Goal: Submit feedback/report problem

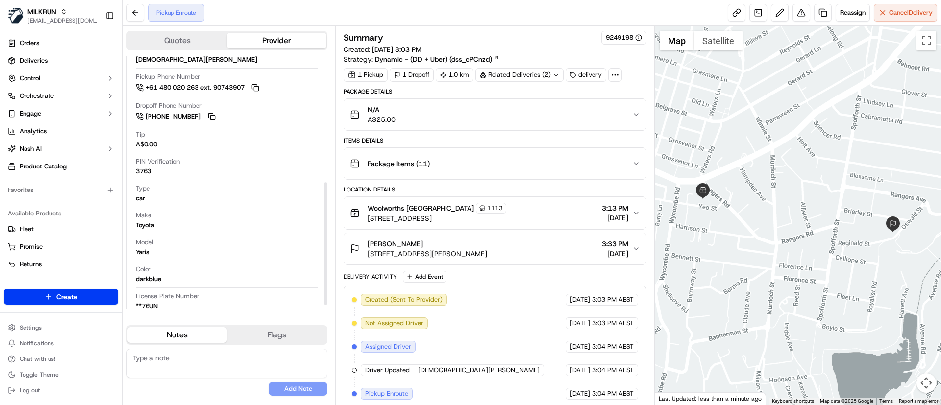
scroll to position [268, 0]
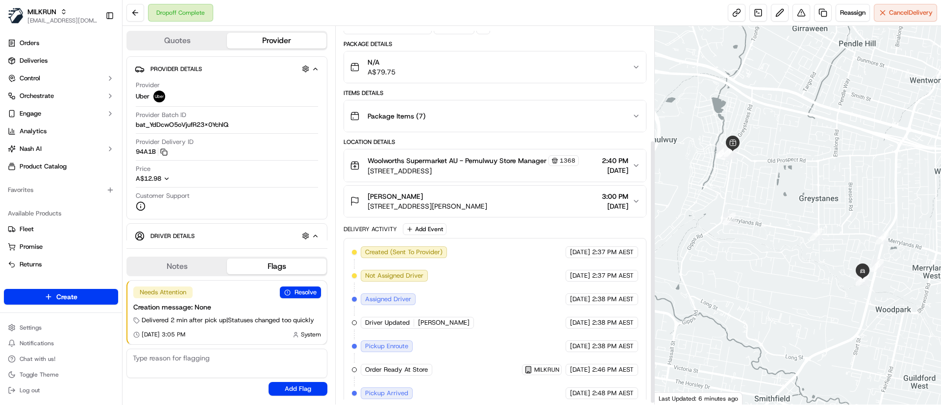
scroll to position [165, 0]
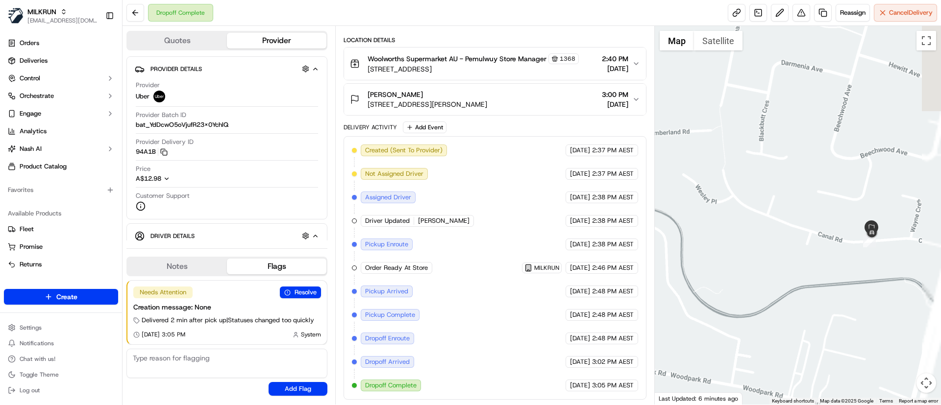
drag, startPoint x: 885, startPoint y: 223, endPoint x: 854, endPoint y: 317, distance: 98.7
click at [854, 317] on div at bounding box center [798, 215] width 287 height 379
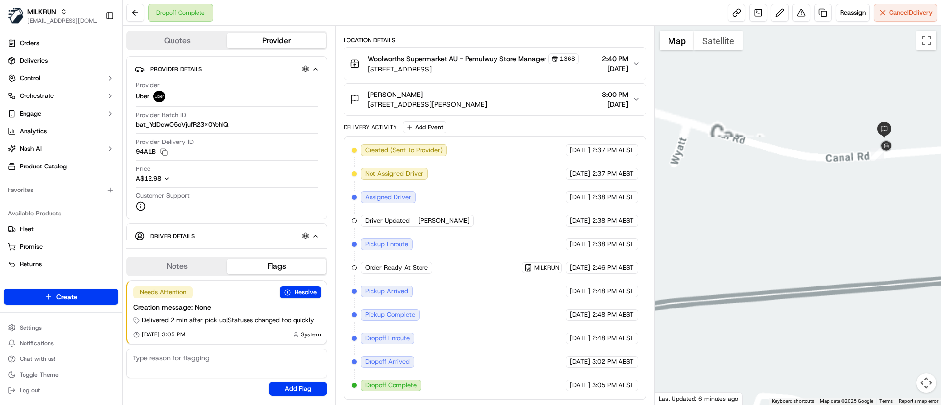
drag, startPoint x: 862, startPoint y: 228, endPoint x: 832, endPoint y: 292, distance: 70.8
click at [832, 292] on div at bounding box center [798, 215] width 287 height 379
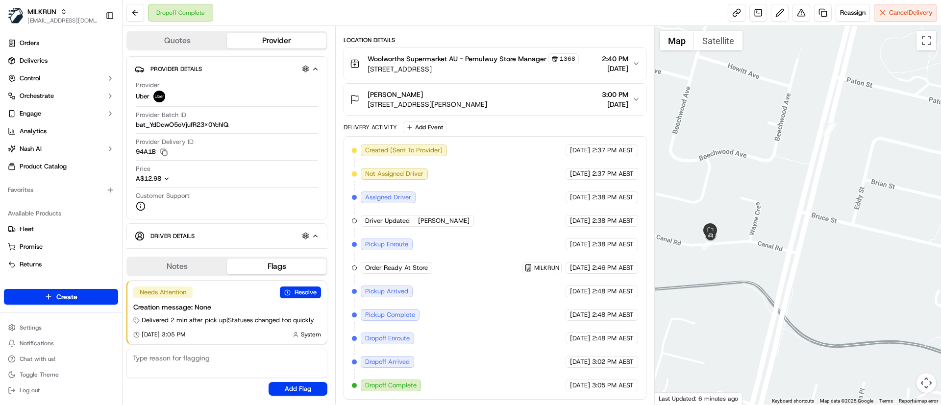
drag, startPoint x: 797, startPoint y: 254, endPoint x: 635, endPoint y: 243, distance: 162.1
click at [635, 243] on div "Quotes Provider Provider Details Hidden ( 3 ) Provider Uber Provider Batch ID b…" at bounding box center [532, 215] width 818 height 379
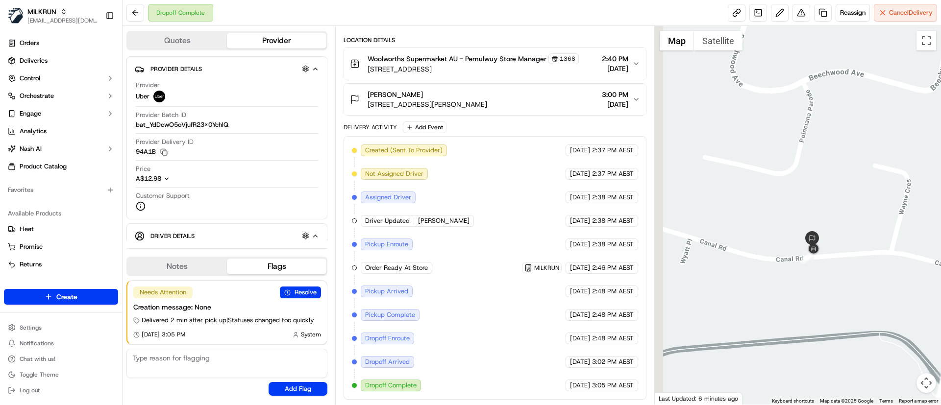
drag, startPoint x: 728, startPoint y: 261, endPoint x: 879, endPoint y: 296, distance: 155.0
click at [879, 296] on div at bounding box center [798, 215] width 287 height 379
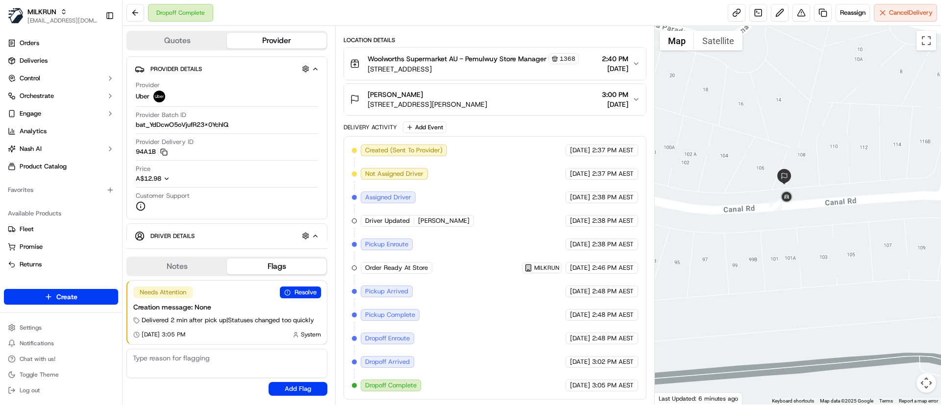
drag, startPoint x: 883, startPoint y: 268, endPoint x: 911, endPoint y: 256, distance: 29.7
click at [911, 256] on div at bounding box center [798, 215] width 287 height 379
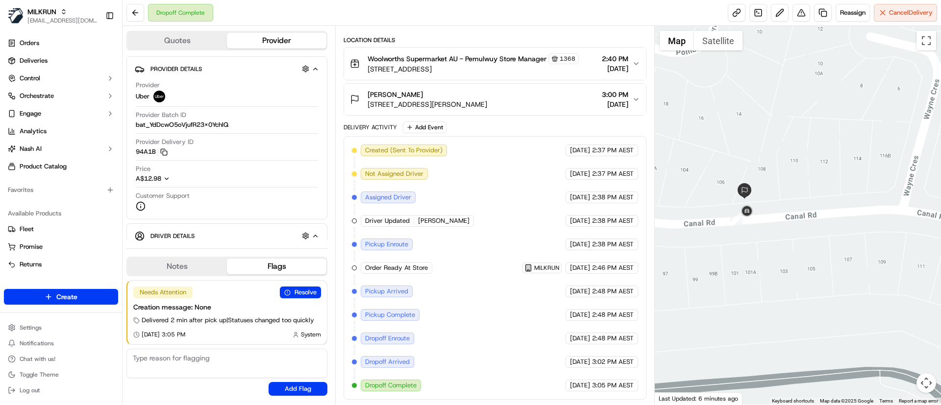
drag, startPoint x: 876, startPoint y: 268, endPoint x: 846, endPoint y: 283, distance: 32.9
click at [846, 283] on div at bounding box center [798, 215] width 287 height 379
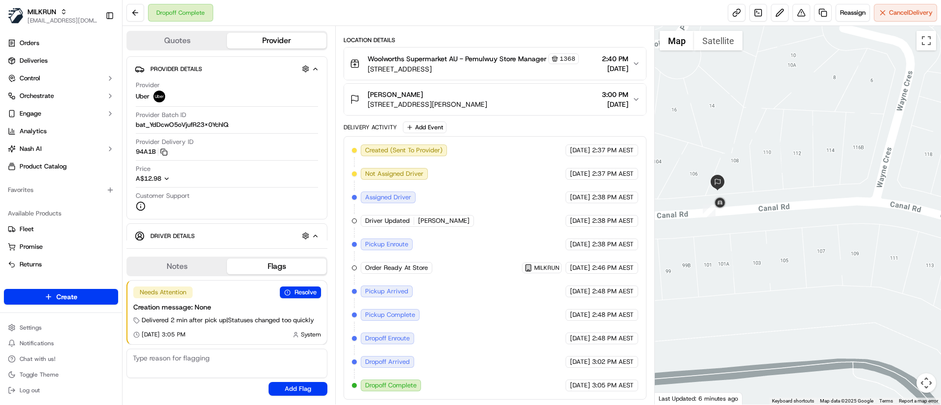
drag, startPoint x: 790, startPoint y: 169, endPoint x: 749, endPoint y: 168, distance: 40.2
click at [749, 168] on div at bounding box center [798, 215] width 287 height 379
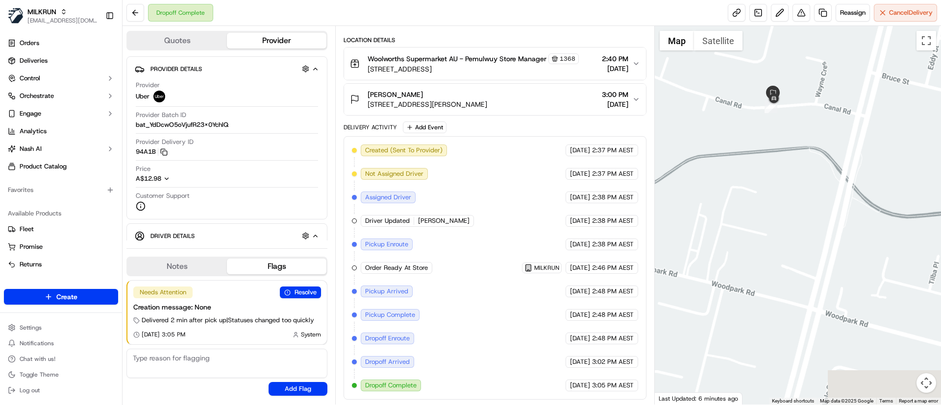
drag, startPoint x: 803, startPoint y: 75, endPoint x: 835, endPoint y: 106, distance: 44.4
click at [835, 106] on div at bounding box center [798, 215] width 287 height 379
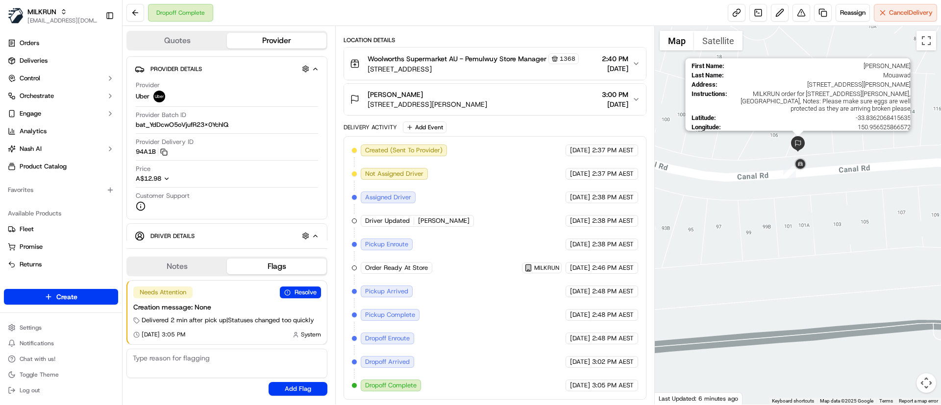
drag, startPoint x: 759, startPoint y: 110, endPoint x: 798, endPoint y: 141, distance: 49.8
click at [798, 141] on img at bounding box center [798, 144] width 16 height 16
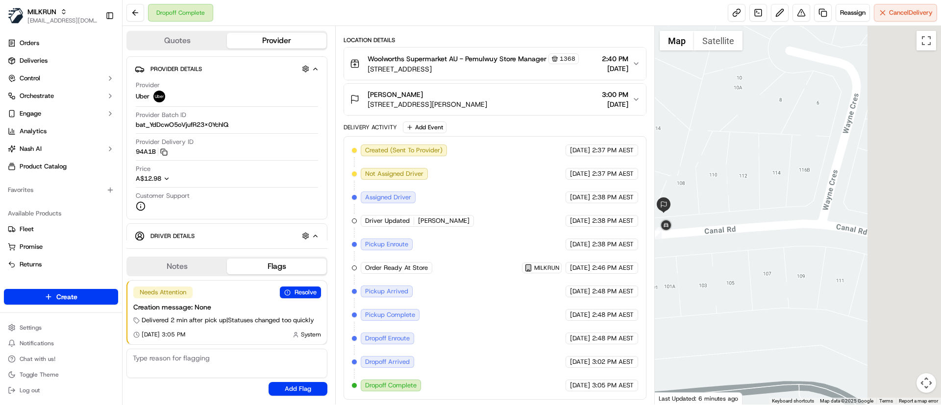
drag, startPoint x: 717, startPoint y: 164, endPoint x: 686, endPoint y: 178, distance: 34.9
click at [686, 178] on div at bounding box center [798, 215] width 287 height 379
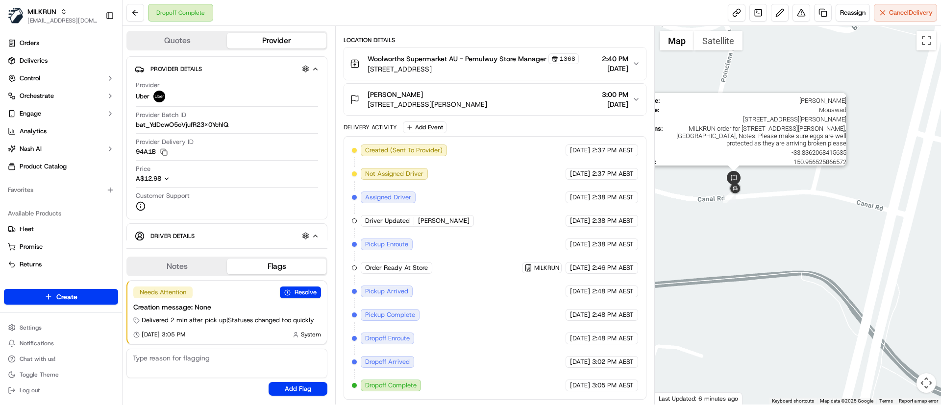
drag, startPoint x: 692, startPoint y: 175, endPoint x: 734, endPoint y: 172, distance: 41.8
click at [734, 172] on img at bounding box center [734, 179] width 16 height 16
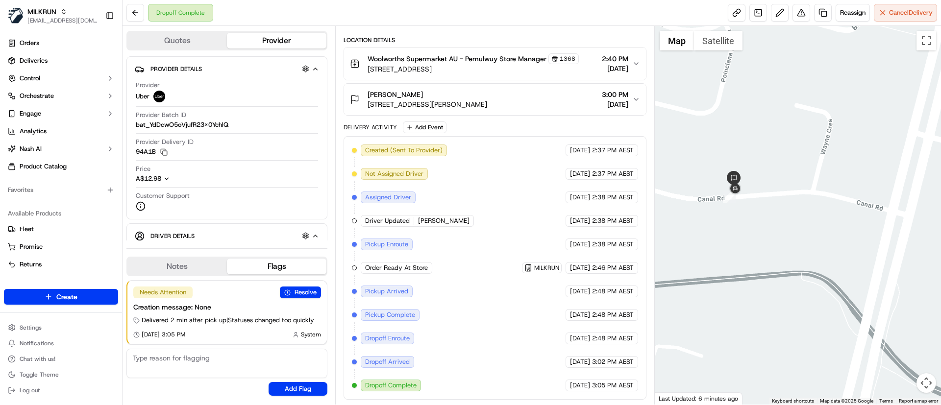
click at [477, 181] on div "Created (Sent To Provider) Uber 15/09/2025 2:37 PM AEST Not Assigned Driver Ube…" at bounding box center [495, 268] width 286 height 247
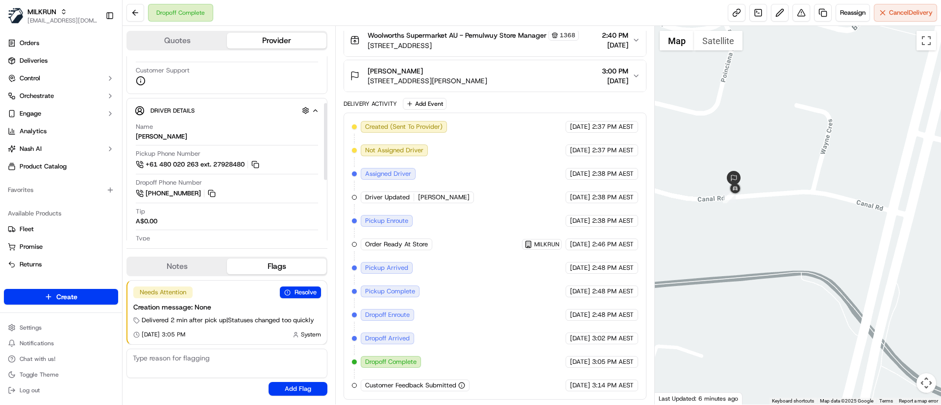
scroll to position [129, 0]
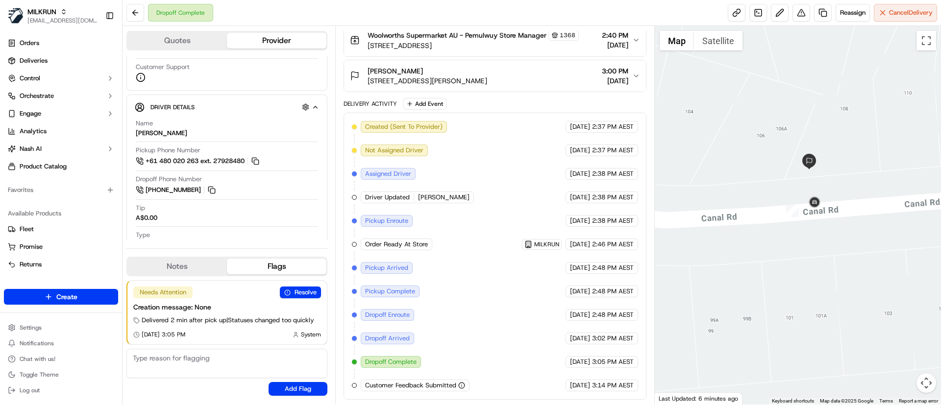
drag, startPoint x: 878, startPoint y: 138, endPoint x: 803, endPoint y: 257, distance: 140.3
click at [819, 266] on div at bounding box center [798, 215] width 287 height 379
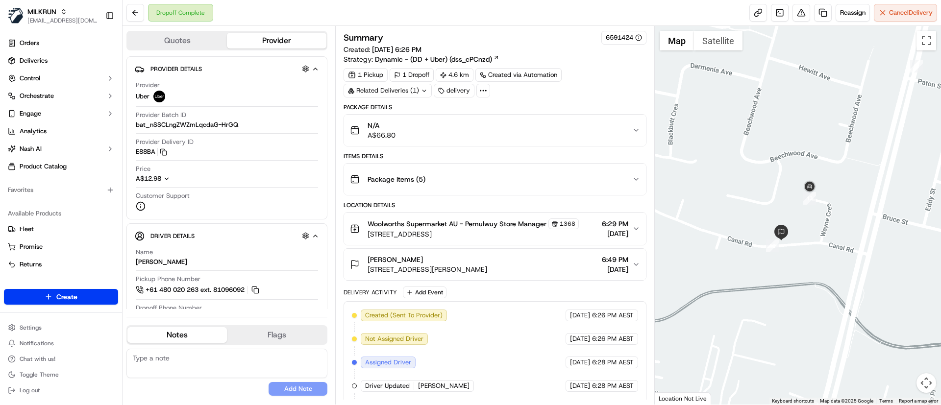
drag, startPoint x: 793, startPoint y: 246, endPoint x: 890, endPoint y: 279, distance: 102.1
click at [890, 279] on div at bounding box center [798, 215] width 287 height 379
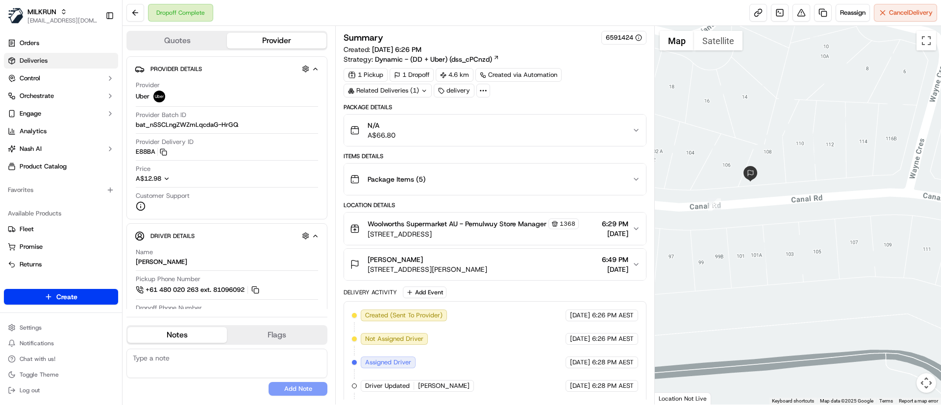
drag, startPoint x: 49, startPoint y: 56, endPoint x: 107, endPoint y: 74, distance: 60.9
click at [49, 55] on link "Deliveries" at bounding box center [61, 61] width 114 height 16
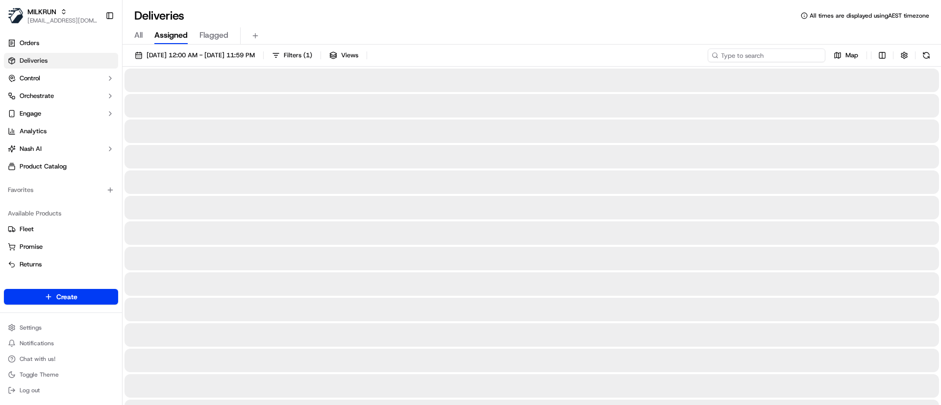
click at [759, 53] on input at bounding box center [767, 56] width 118 height 14
paste input "db3a4a91-c4bc-4df1-b4d7-0b2c87a1310c"
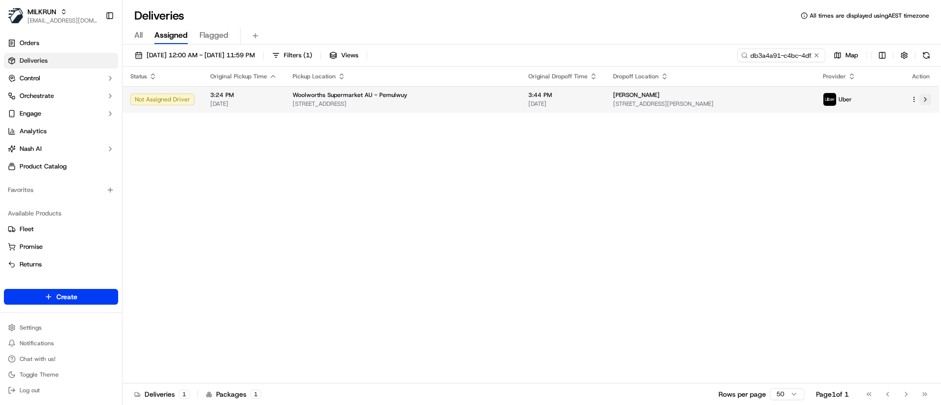
click at [926, 101] on button at bounding box center [925, 100] width 12 height 12
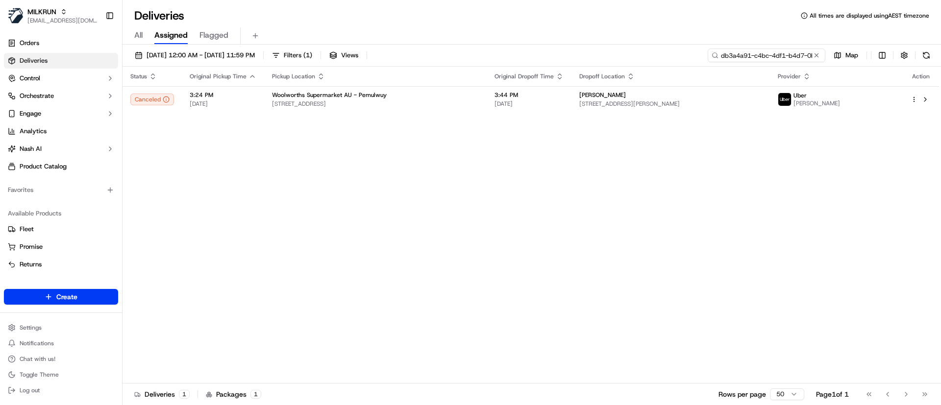
click at [749, 50] on input "db3a4a91-c4bc-4df1-b4d7-0b2c87a1310c" at bounding box center [767, 56] width 118 height 14
paste input "8f240528-e4f4-4208-ab46-7b7849e2d7b8"
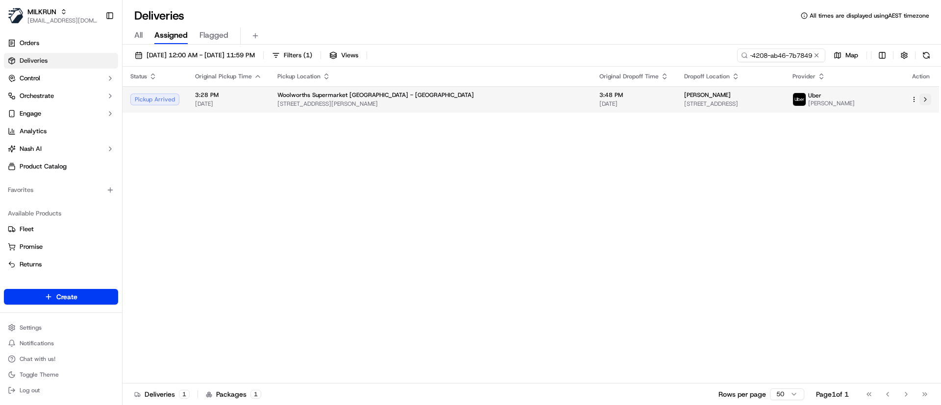
click at [927, 100] on button at bounding box center [925, 100] width 12 height 12
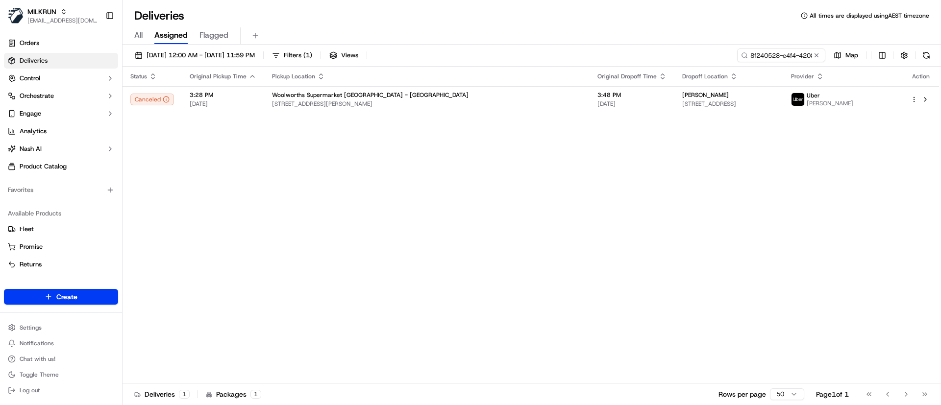
click at [45, 60] on span "Deliveries" at bounding box center [34, 60] width 28 height 9
click at [763, 53] on input "8f240528-e4f4-4208-ab46-7b7849e2d7b8" at bounding box center [767, 56] width 118 height 14
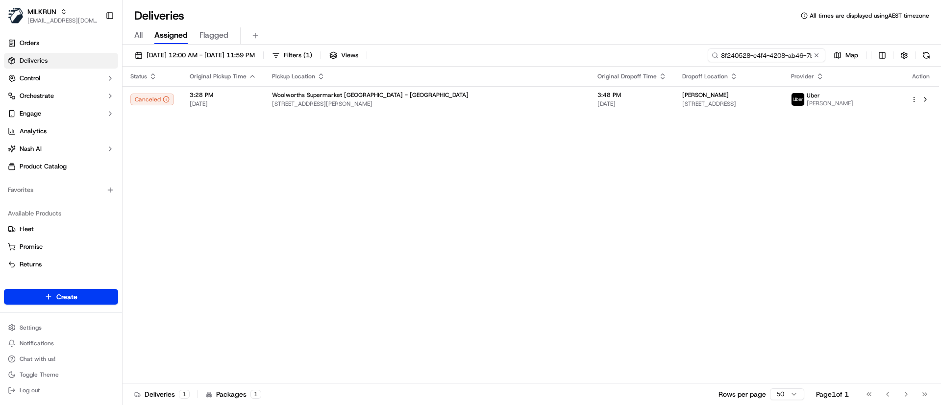
paste input "cbffd57d-e95c-4b82-8ad7-d832b10e6633"
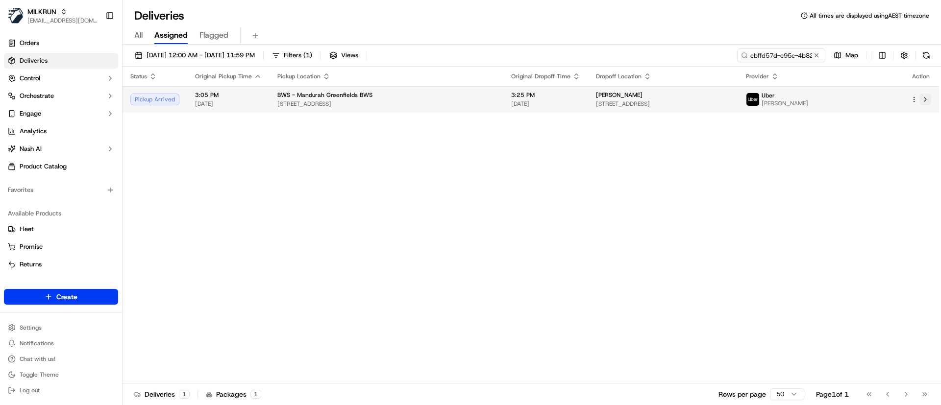
click at [927, 99] on button at bounding box center [925, 100] width 12 height 12
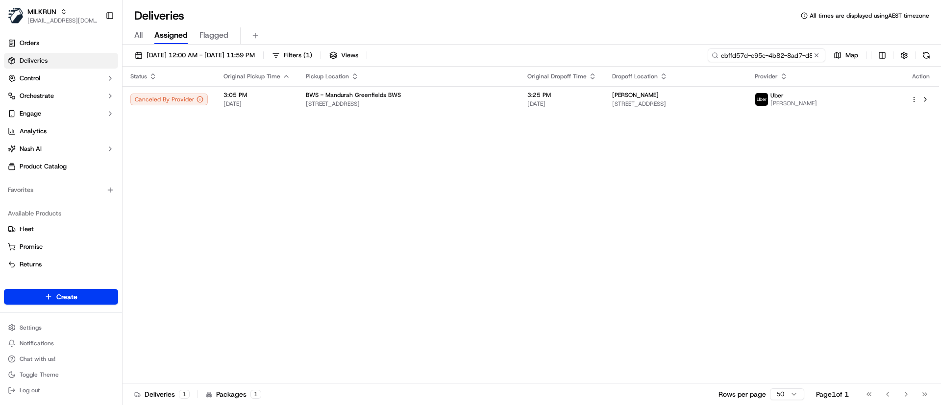
click at [761, 52] on input "cbffd57d-e95c-4b82-8ad7-d832b10e6633" at bounding box center [767, 56] width 118 height 14
paste input "19739531-2d91-4578-8a20-e920c50171eb"
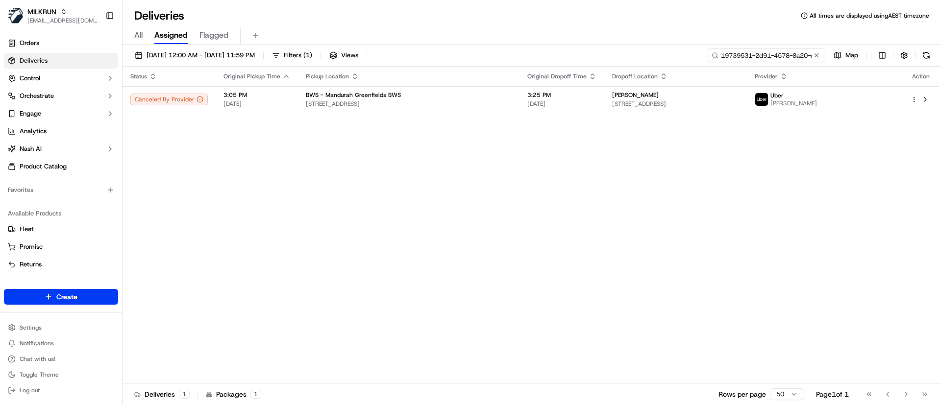
scroll to position [0, 51]
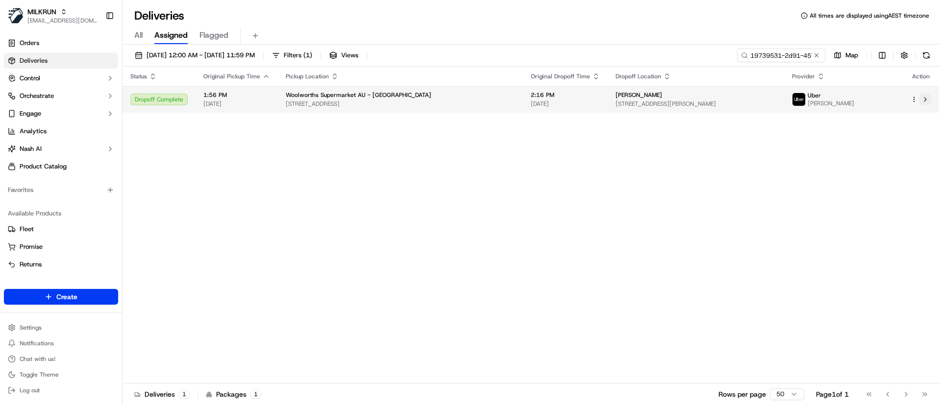
click at [925, 99] on button at bounding box center [925, 100] width 12 height 12
drag, startPoint x: 673, startPoint y: 96, endPoint x: 611, endPoint y: 92, distance: 62.9
click at [597, 91] on tr "Dropoff Complete 1:56 PM 15/09/2025 Woolworths Supermarket AU - Neutral Bay Vil…" at bounding box center [531, 99] width 816 height 26
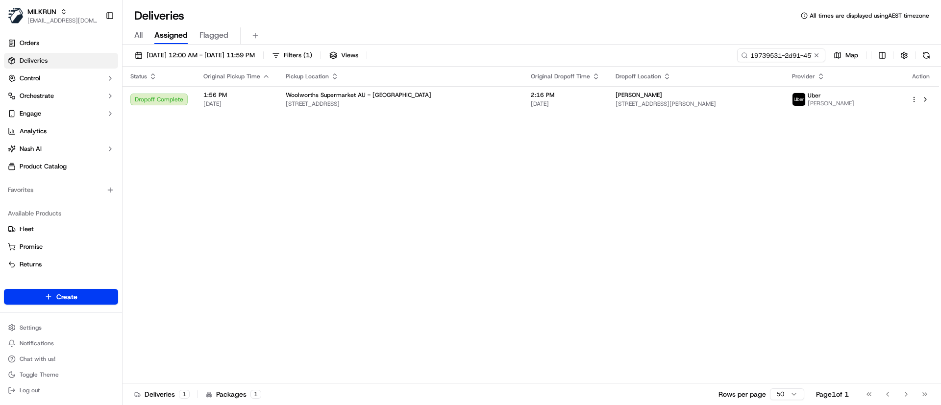
drag, startPoint x: 675, startPoint y: 151, endPoint x: 673, endPoint y: 139, distance: 12.3
click at [675, 149] on div "Status Original Pickup Time Pickup Location Original Dropoff Time Dropoff Locat…" at bounding box center [531, 225] width 816 height 317
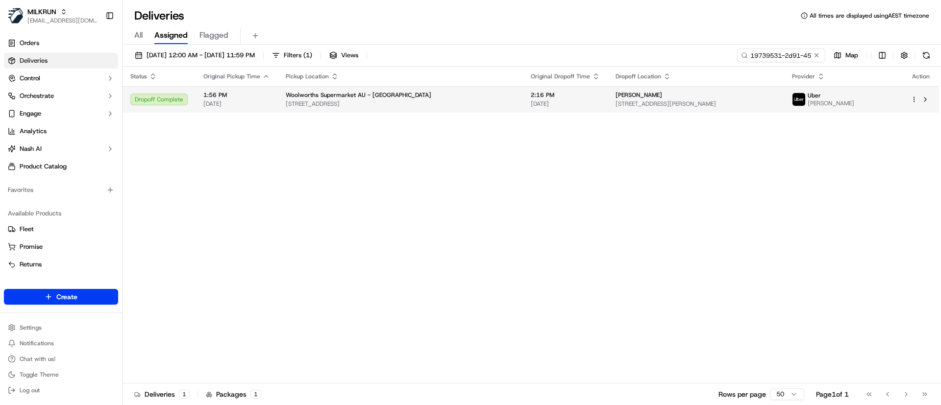
drag, startPoint x: 667, startPoint y: 92, endPoint x: 617, endPoint y: 90, distance: 49.5
click at [617, 90] on td "Ana Julia Durney 2 Oswald St, Mosman, NSW 2088, AU" at bounding box center [696, 99] width 176 height 26
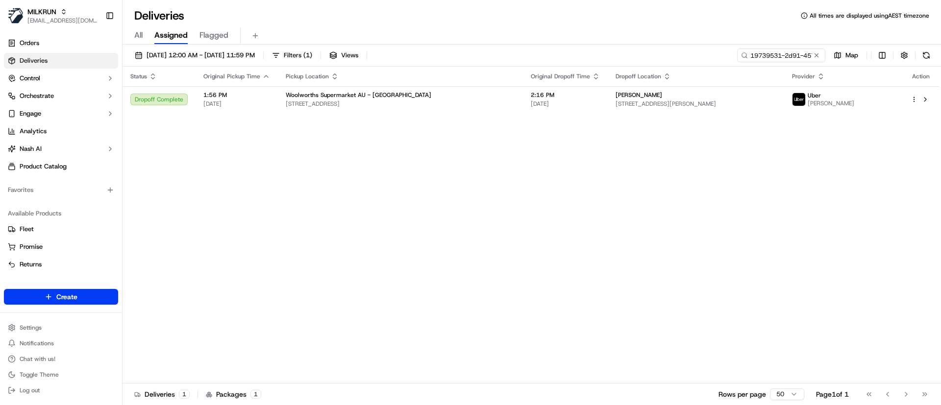
copy span "Ana Julia Durney"
click at [761, 55] on input "19739531-2d91-4578-8a20-e920c50171eb" at bounding box center [767, 56] width 118 height 14
paste input "Ana Julia Durney"
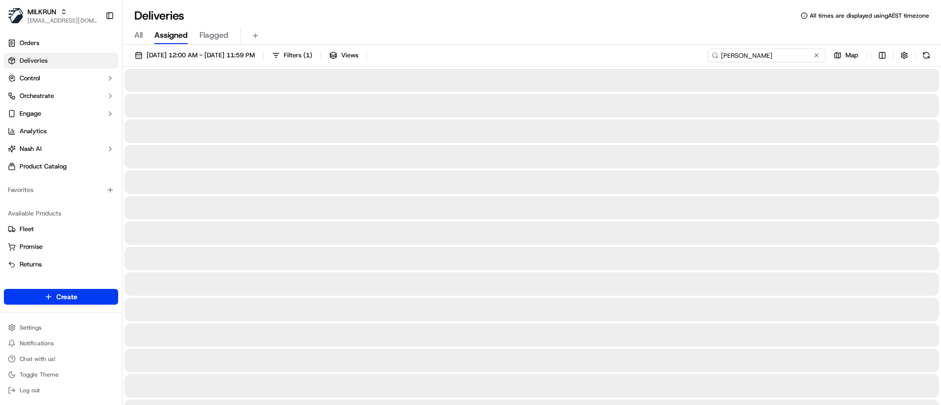
type input "Ana Julia Durney"
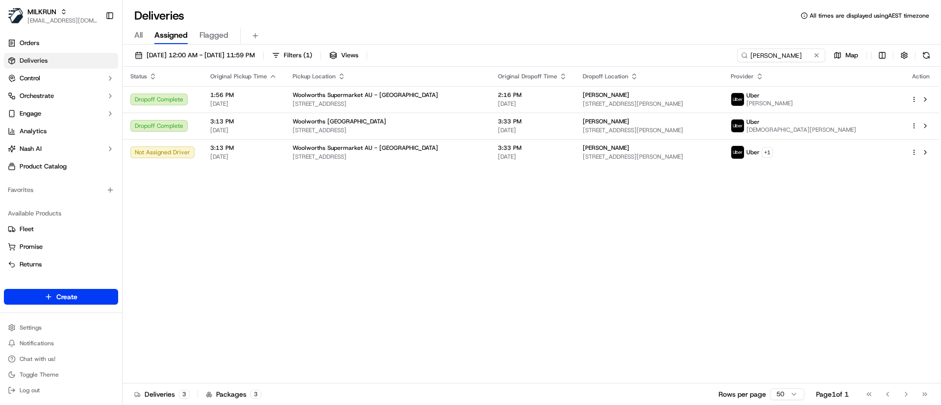
click at [499, 252] on div "Status Original Pickup Time Pickup Location Original Dropoff Time Dropoff Locat…" at bounding box center [531, 225] width 816 height 317
click at [928, 124] on button at bounding box center [925, 126] width 12 height 12
drag, startPoint x: 665, startPoint y: 351, endPoint x: 664, endPoint y: 344, distance: 7.9
click at [664, 347] on div "Status Original Pickup Time Pickup Location Original Dropoff Time Dropoff Locat…" at bounding box center [531, 225] width 816 height 317
click at [925, 123] on button at bounding box center [925, 126] width 12 height 12
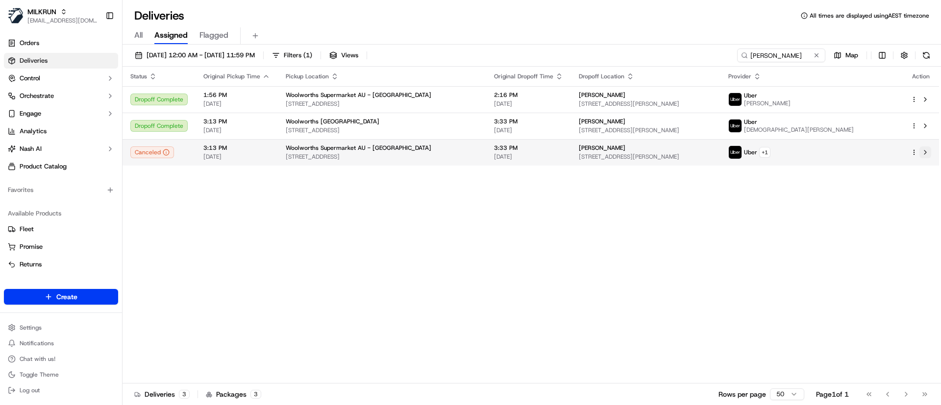
click at [927, 153] on button at bounding box center [925, 153] width 12 height 12
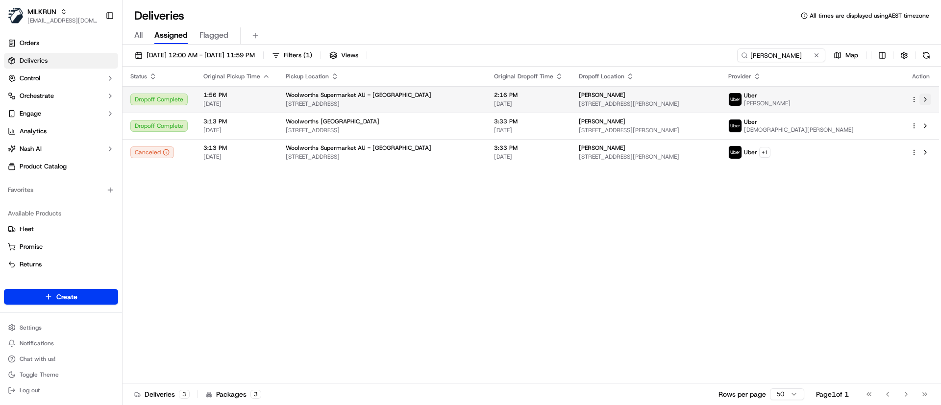
click at [926, 94] on button at bounding box center [925, 100] width 12 height 12
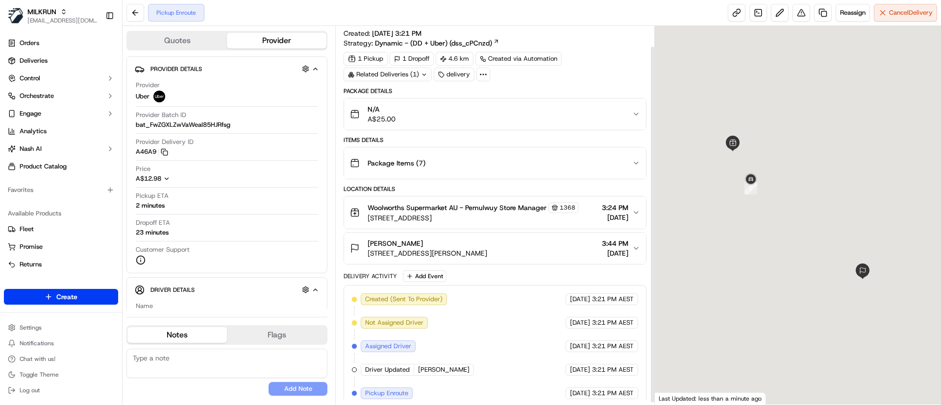
scroll to position [24, 0]
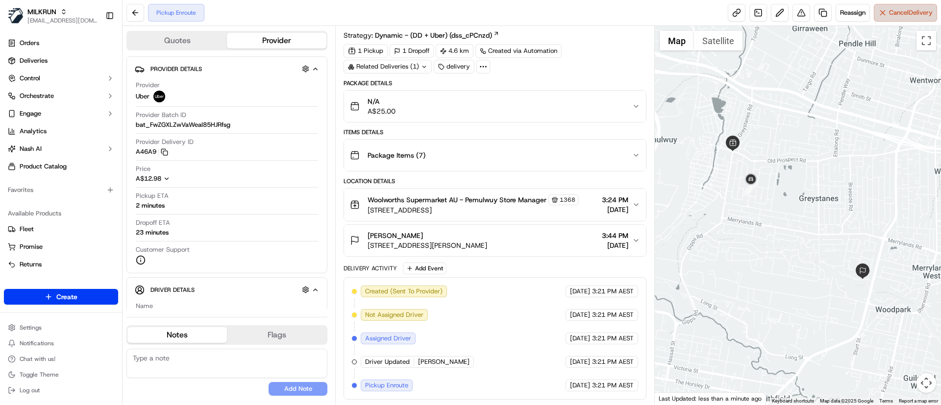
click at [895, 19] on button "Cancel Delivery" at bounding box center [905, 13] width 63 height 18
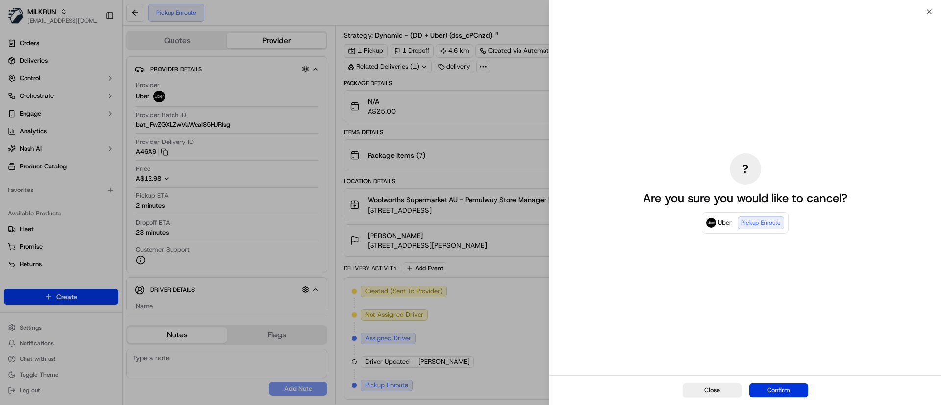
click at [788, 389] on button "Confirm" at bounding box center [778, 391] width 59 height 14
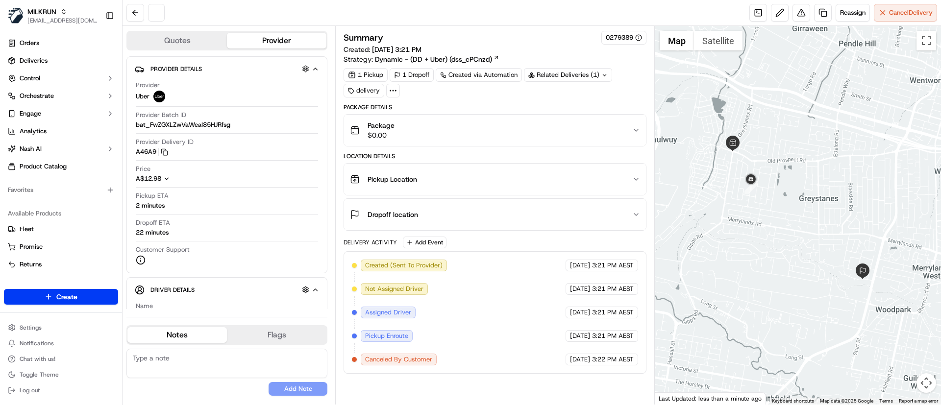
scroll to position [0, 0]
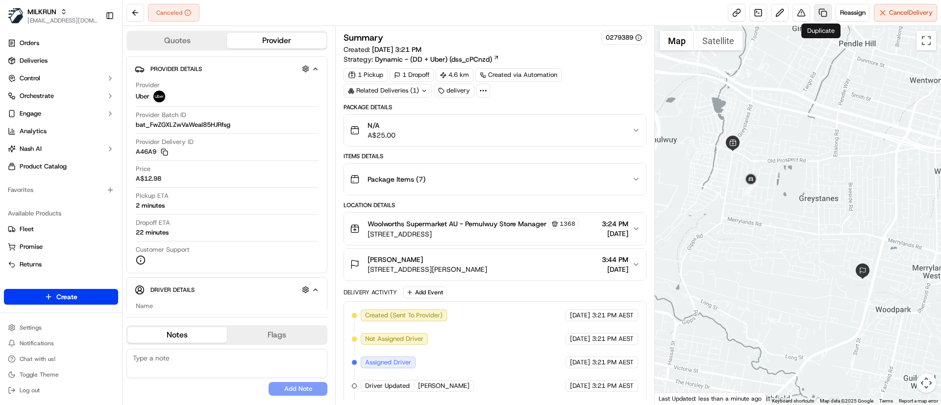
click at [818, 8] on link at bounding box center [823, 13] width 18 height 18
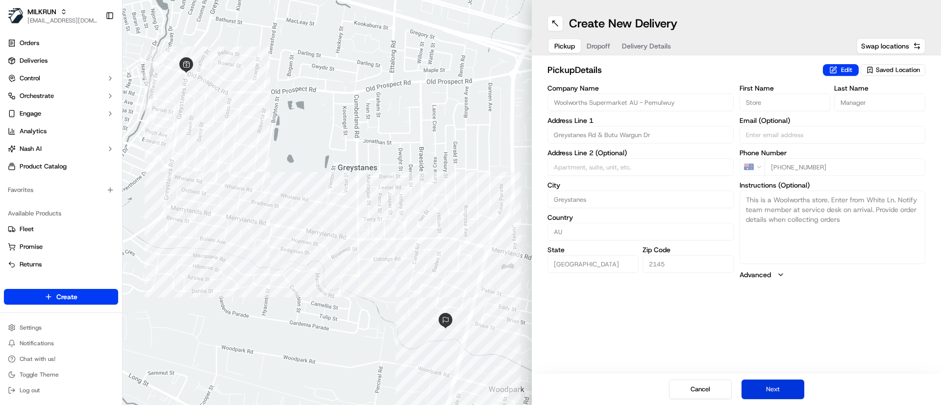
click at [764, 393] on button "Next" at bounding box center [772, 390] width 63 height 20
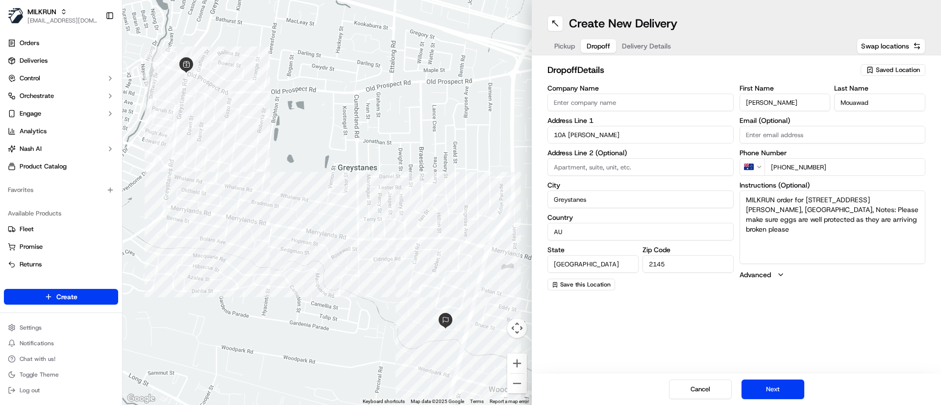
click at [780, 371] on div "Create New Delivery Pickup Dropoff Delivery Details Swap locations dropoff Deta…" at bounding box center [736, 202] width 409 height 405
click at [652, 43] on span "Delivery Details" at bounding box center [646, 46] width 49 height 10
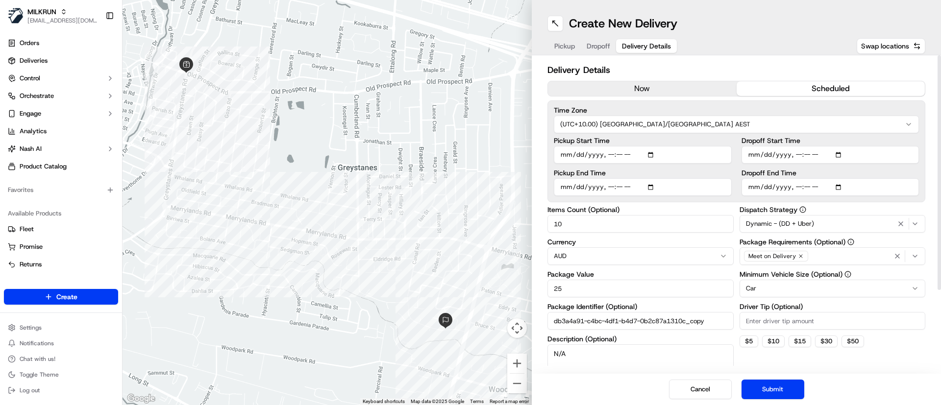
click at [917, 253] on icon "button" at bounding box center [915, 256] width 8 height 8
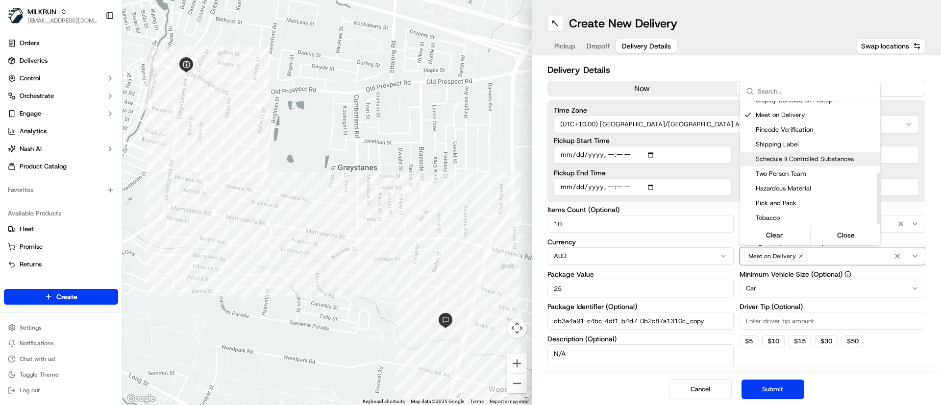
scroll to position [172, 0]
click at [782, 128] on span "Pincode Verification" at bounding box center [816, 128] width 121 height 9
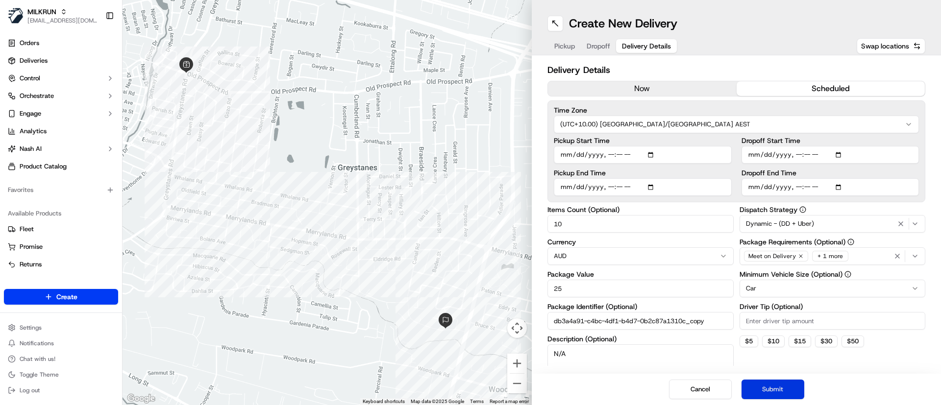
click at [784, 389] on html "MILKRUN psteele@woolworths.com.au Toggle Sidebar Orders Deliveries Control Orch…" at bounding box center [470, 202] width 941 height 405
click at [631, 87] on button "now" at bounding box center [642, 88] width 189 height 15
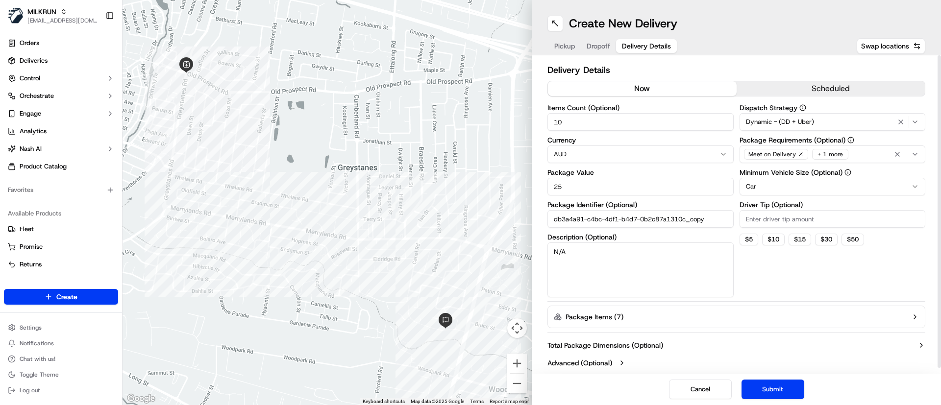
click at [806, 84] on button "scheduled" at bounding box center [831, 88] width 189 height 15
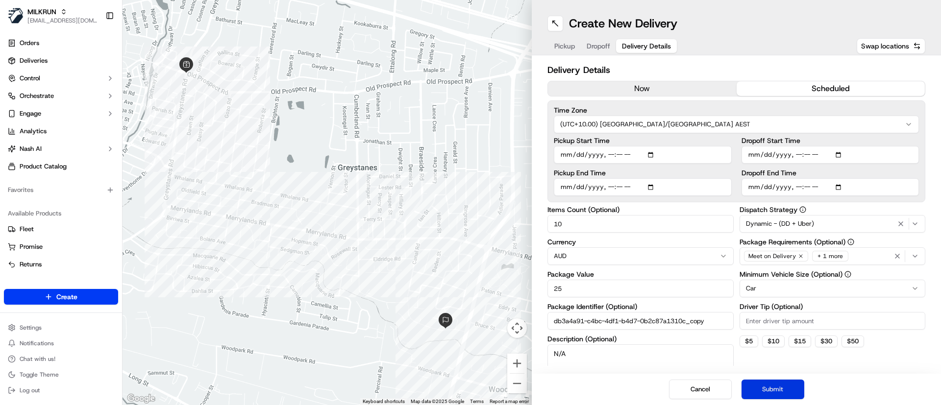
click at [763, 389] on button "Submit" at bounding box center [772, 390] width 63 height 20
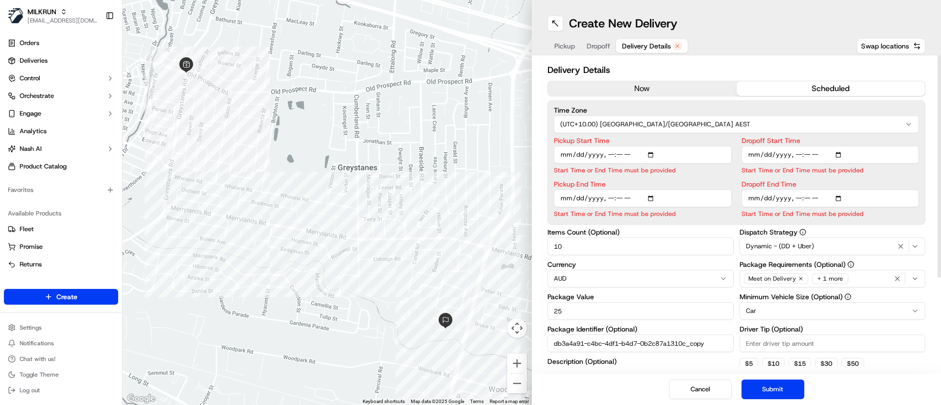
click at [639, 81] on div "now scheduled" at bounding box center [736, 89] width 378 height 16
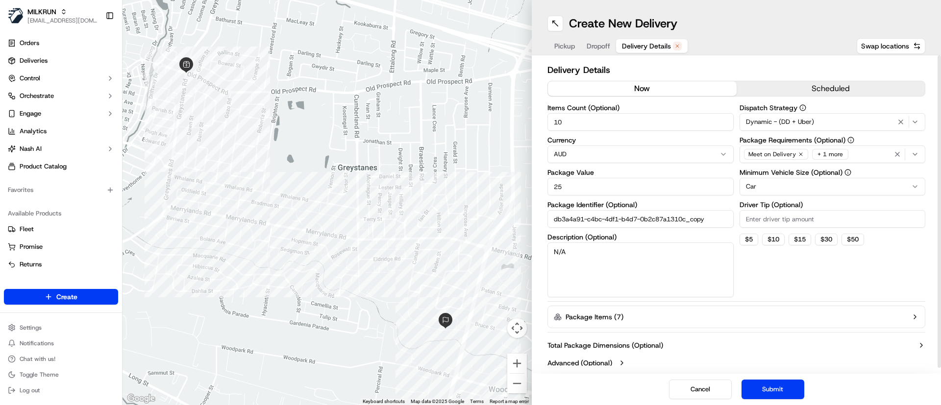
click at [643, 84] on button "now" at bounding box center [642, 88] width 189 height 15
click at [773, 383] on button "Submit" at bounding box center [772, 390] width 63 height 20
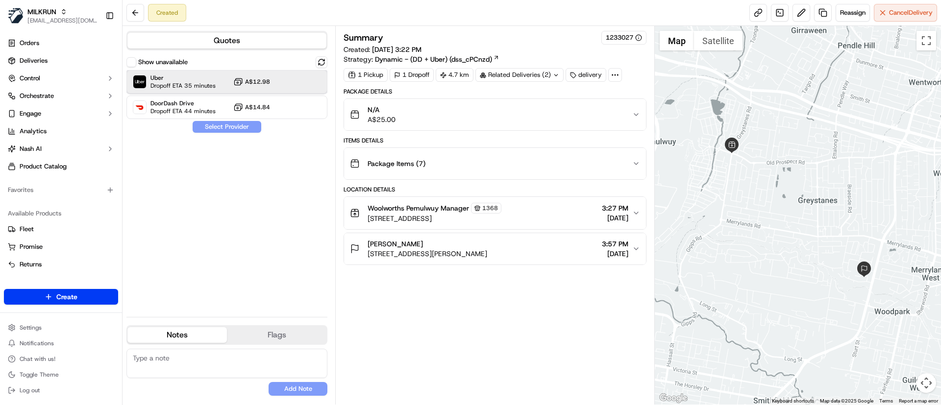
click at [169, 76] on span "Uber" at bounding box center [182, 78] width 65 height 8
click at [215, 127] on button "Assign Provider" at bounding box center [227, 127] width 70 height 12
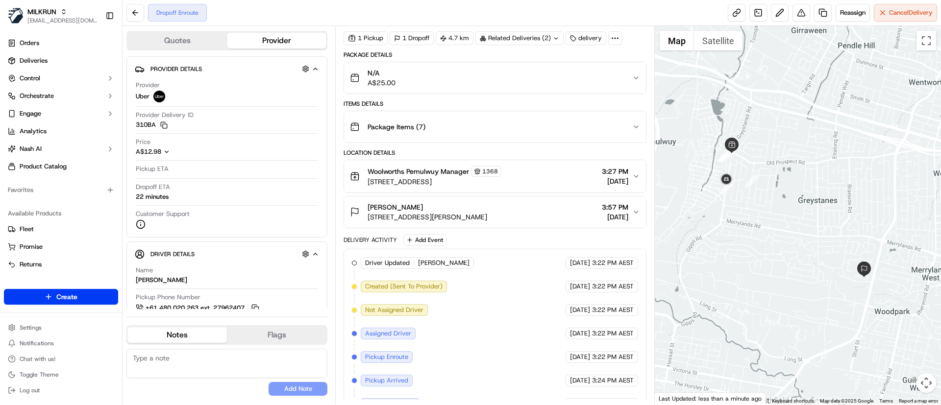
scroll to position [79, 0]
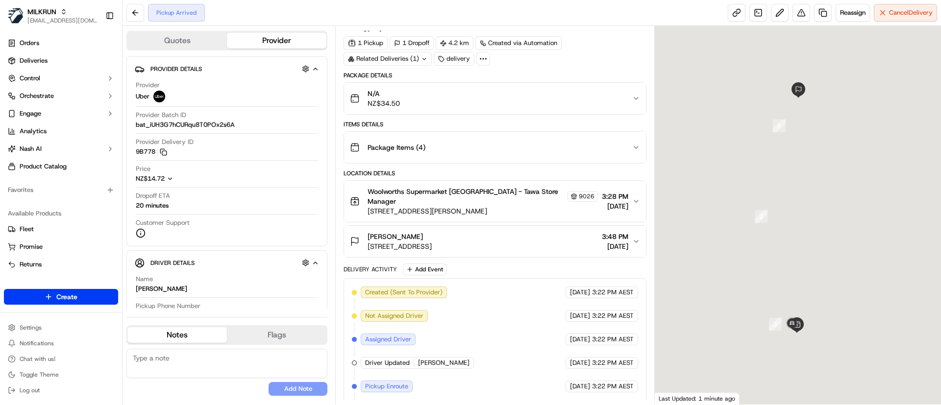
scroll to position [48, 0]
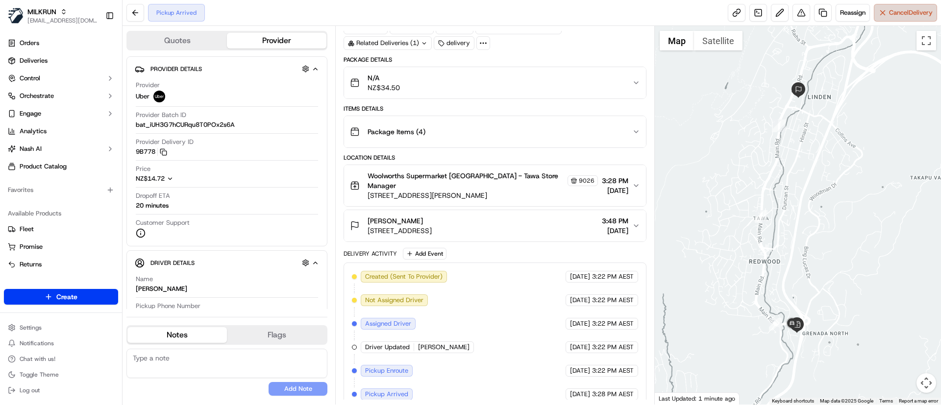
click at [899, 17] on button "Cancel Delivery" at bounding box center [905, 13] width 63 height 18
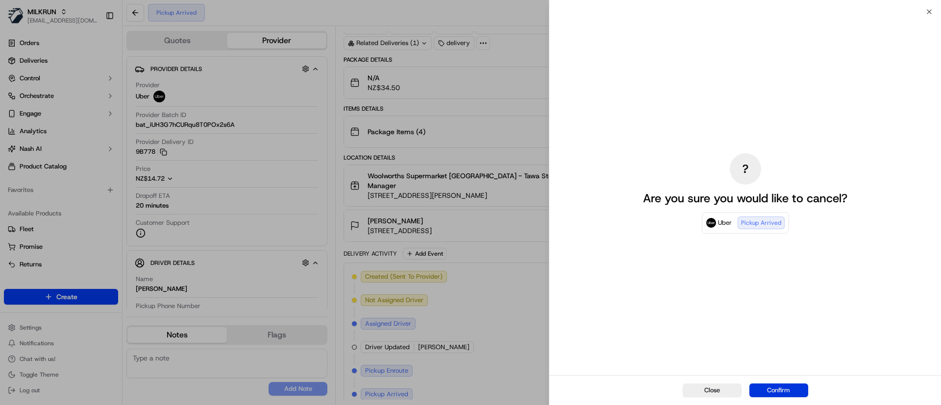
click at [785, 390] on button "Confirm" at bounding box center [778, 391] width 59 height 14
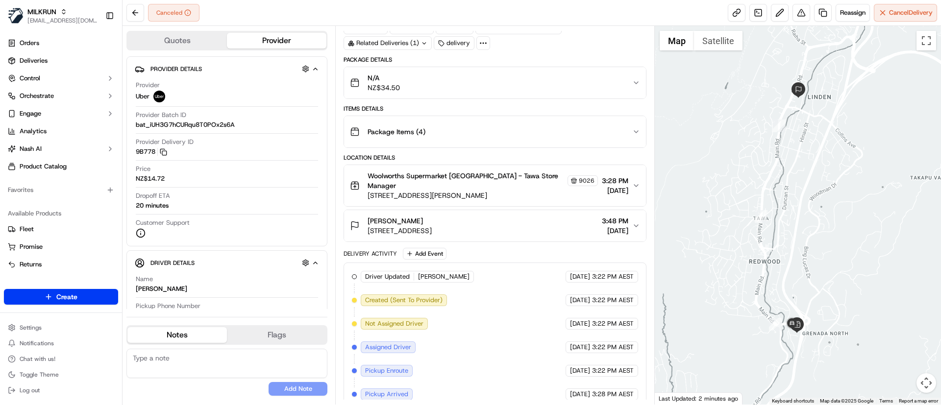
scroll to position [0, 0]
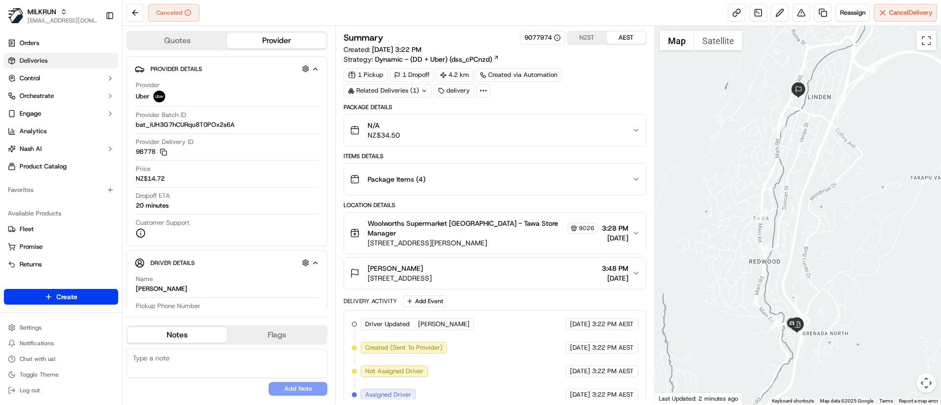
click at [36, 57] on span "Deliveries" at bounding box center [34, 60] width 28 height 9
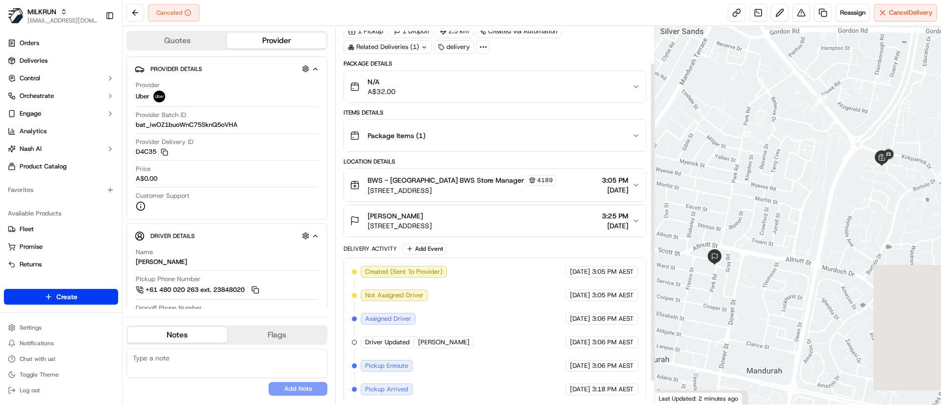
scroll to position [71, 0]
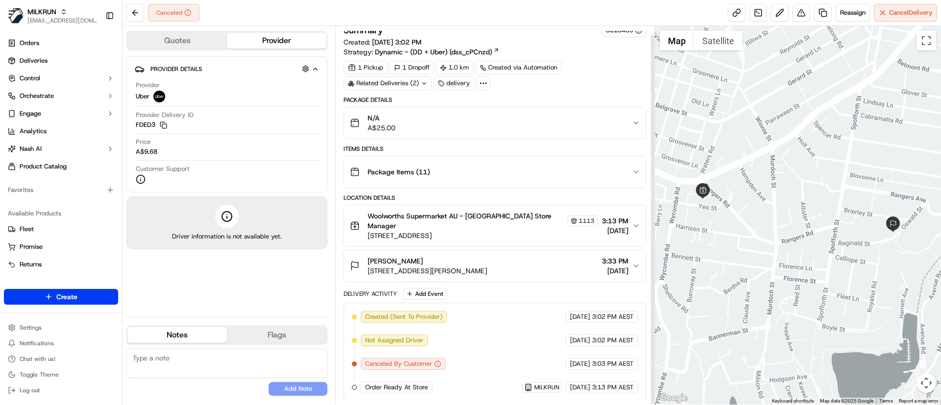
scroll to position [9, 0]
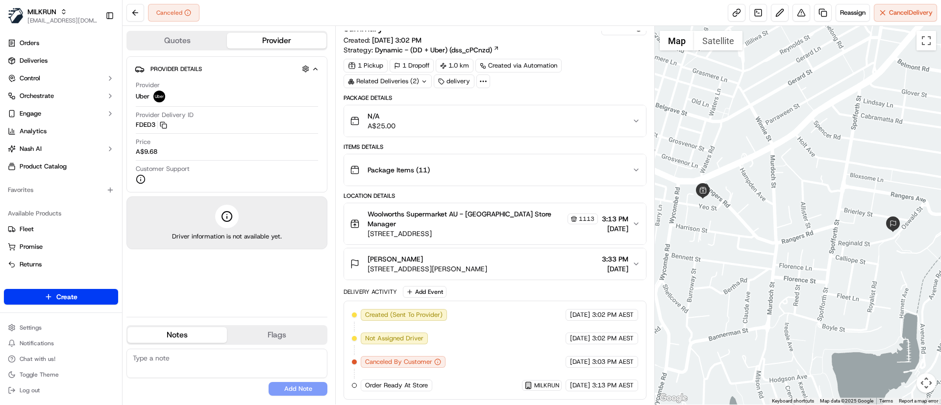
drag, startPoint x: 438, startPoint y: 259, endPoint x: 366, endPoint y: 260, distance: 72.0
click at [366, 260] on div "Ana Julia Durney 2 Oswald St, Mosman, NSW 2088, AU" at bounding box center [418, 264] width 137 height 20
copy span "[PERSON_NAME]"
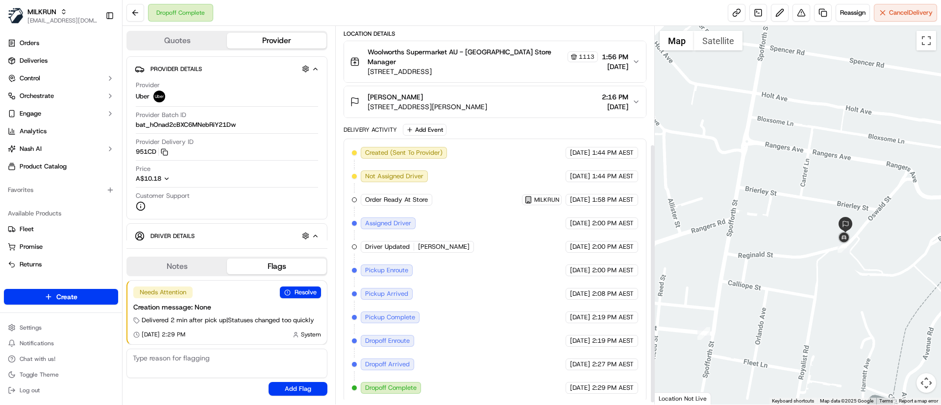
scroll to position [174, 0]
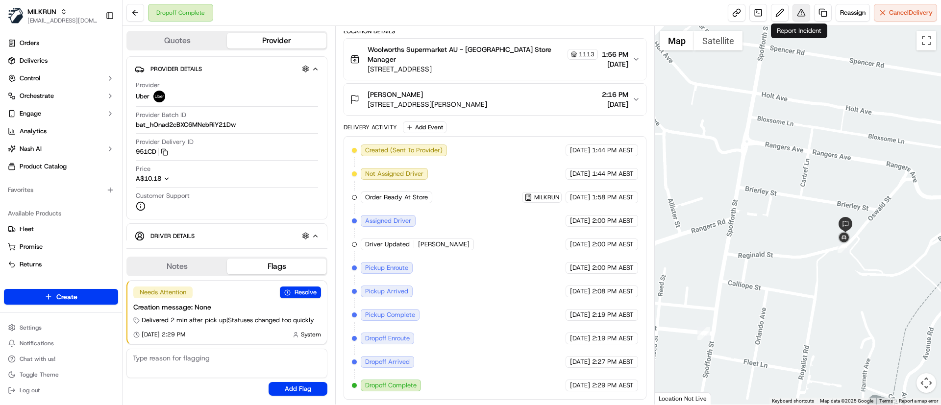
click at [800, 8] on button at bounding box center [801, 13] width 18 height 18
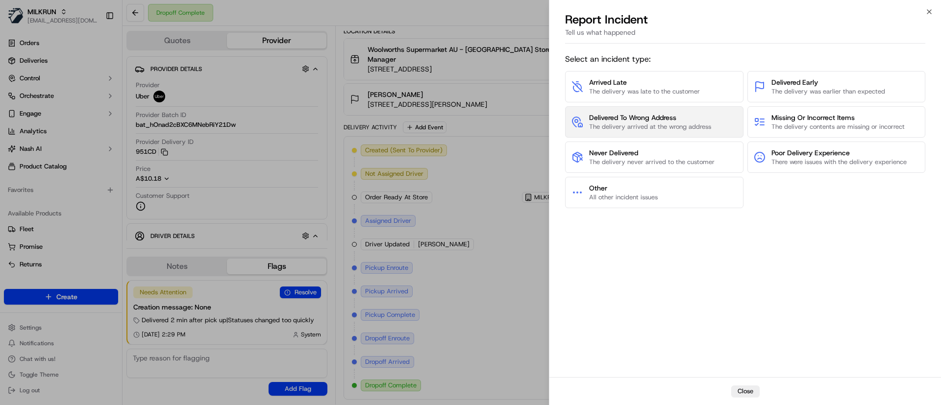
click at [633, 123] on span "The delivery arrived at the wrong address" at bounding box center [650, 127] width 122 height 9
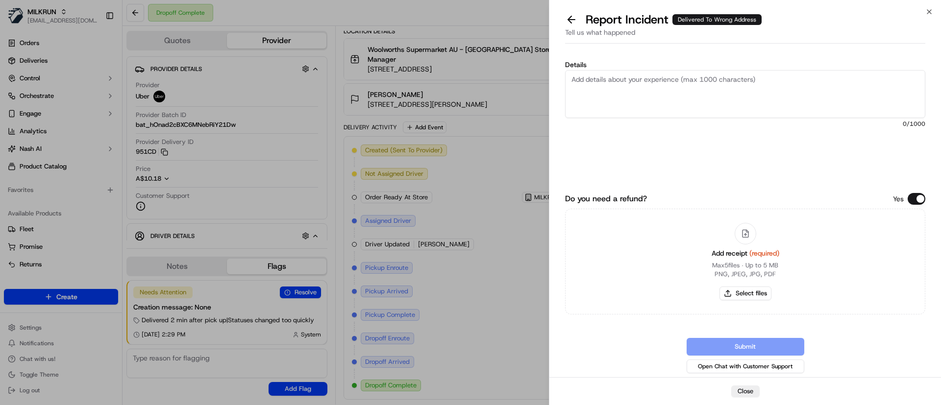
click at [617, 93] on textarea "Details" at bounding box center [745, 94] width 360 height 48
drag, startPoint x: 605, startPoint y: 81, endPoint x: 550, endPoint y: 80, distance: 54.4
click at [550, 80] on div "Details Cistp,er 9 /1000 Do you need a refund? Yes Add receipt (required) Max 5…" at bounding box center [745, 213] width 392 height 330
paste textarea "$77.20"
type textarea "Customer did not receive their order today. please refund $77.20. Thank you"
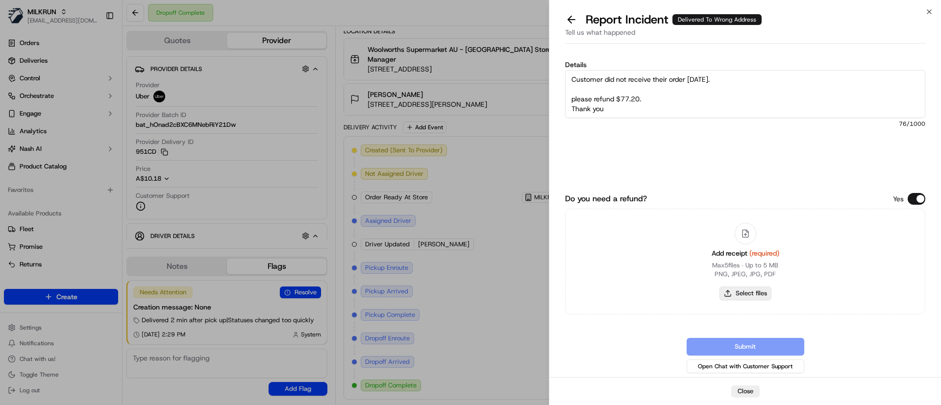
click at [737, 296] on button "Select files" at bounding box center [745, 294] width 52 height 14
type input "C:\fakepath\Screenshot_15-9-2025_155440_Ana Julia Durney.jpeg"
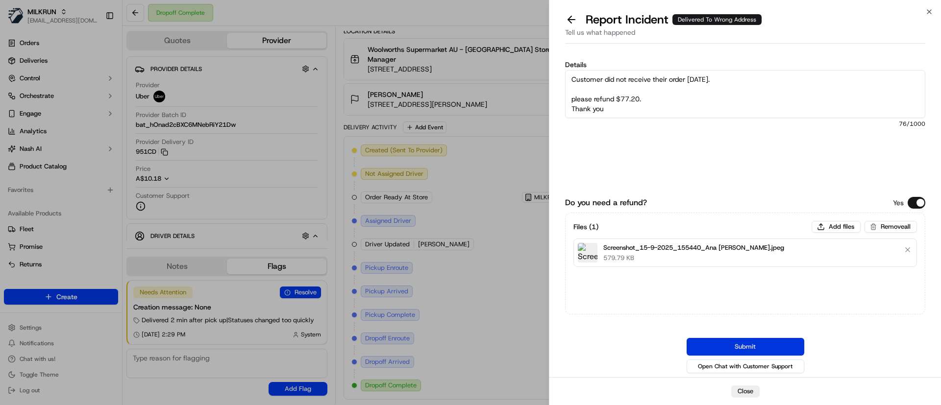
click at [735, 338] on button "Submit" at bounding box center [746, 347] width 118 height 18
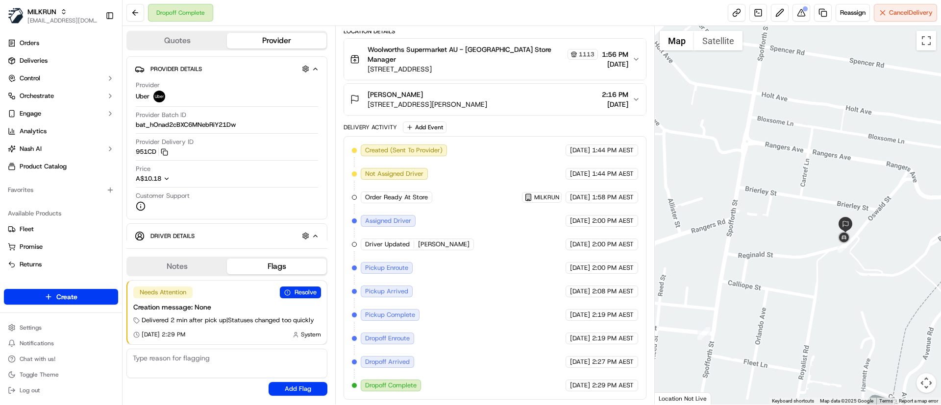
drag, startPoint x: 429, startPoint y: 94, endPoint x: 340, endPoint y: 10, distance: 122.7
click at [359, 84] on button "Ana Julia Durney 2 Oswald St, Mosman, NSW 2088, AU 2:16 PM 15/09/2025" at bounding box center [494, 99] width 301 height 31
click at [466, 312] on div "Created (Sent To Provider) Uber 15/09/2025 1:44 PM AEST Not Assigned Driver Ube…" at bounding box center [495, 268] width 286 height 247
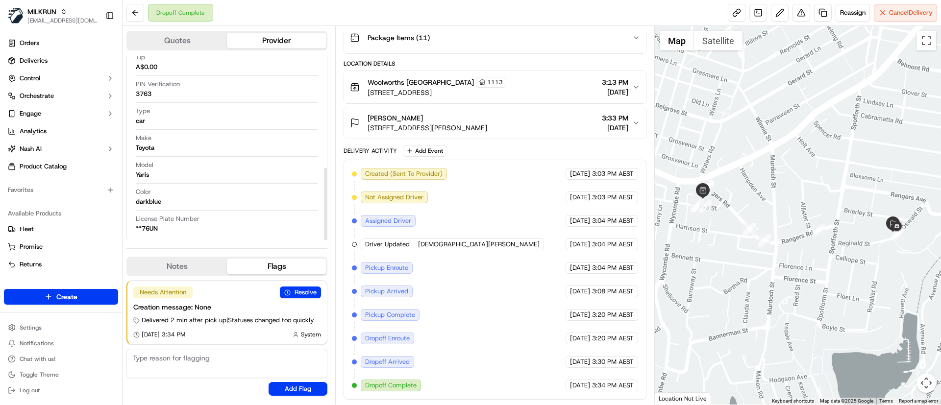
scroll to position [283, 0]
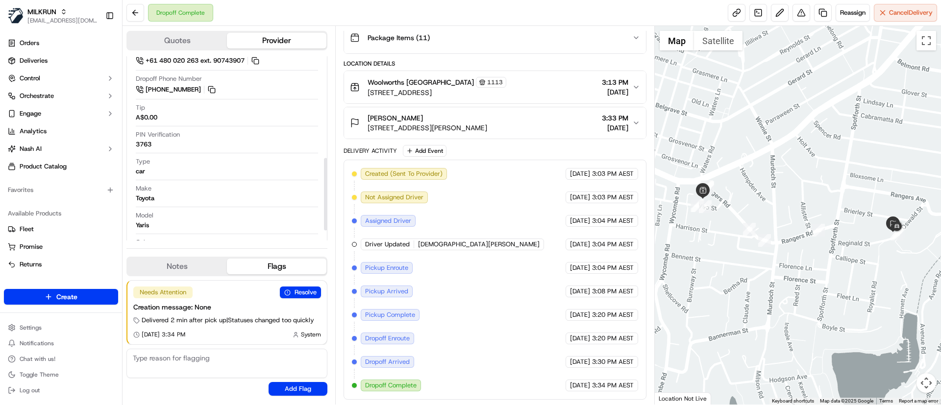
scroll to position [228, 0]
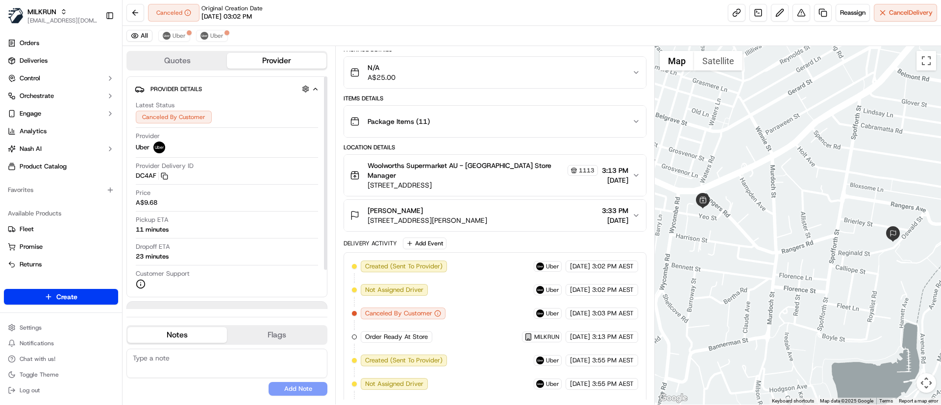
scroll to position [100, 0]
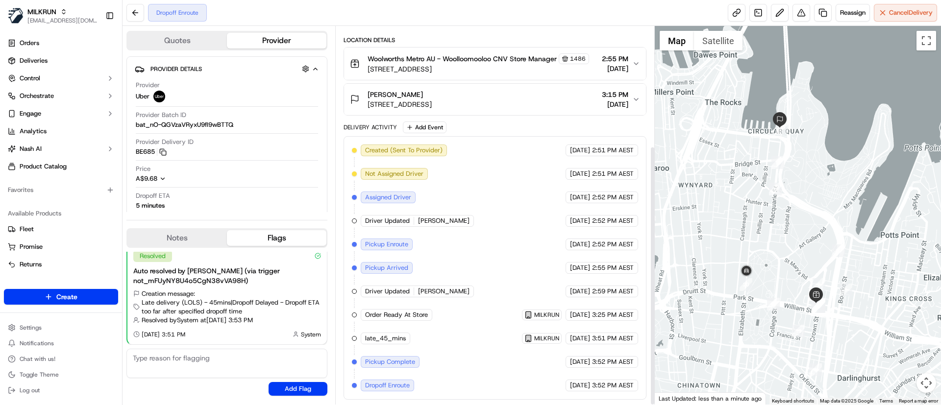
scroll to position [174, 0]
drag, startPoint x: 416, startPoint y: 95, endPoint x: 61, endPoint y: 96, distance: 354.8
click at [366, 92] on div "jan phizacklea 61-69 Macquarie St, Sydney, NSW 2000, AU" at bounding box center [391, 100] width 82 height 20
copy span "[PERSON_NAME]"
click at [43, 61] on span "Deliveries" at bounding box center [34, 60] width 28 height 9
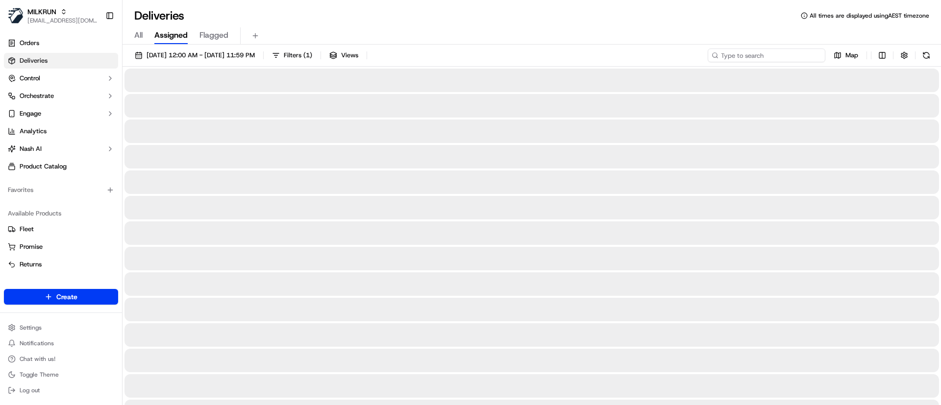
click at [768, 53] on input at bounding box center [767, 56] width 118 height 14
paste input "[PERSON_NAME]"
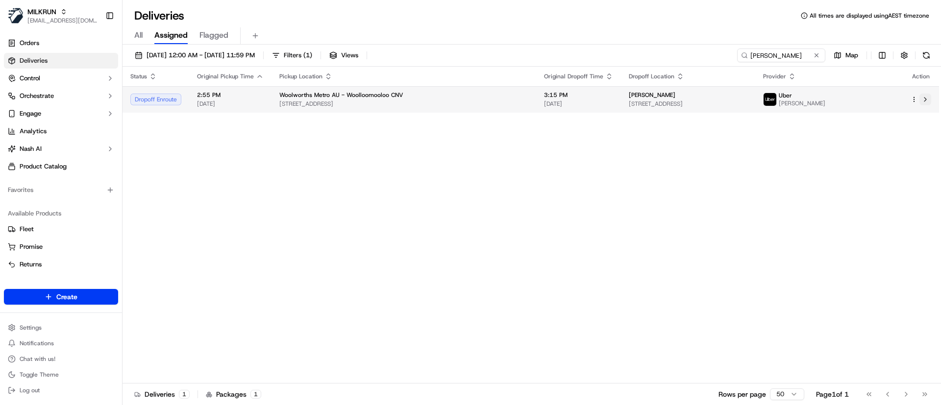
click at [927, 100] on button at bounding box center [925, 100] width 12 height 12
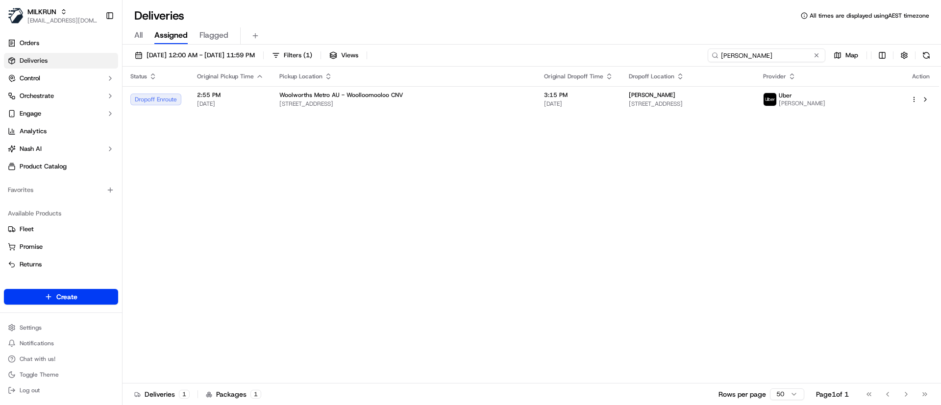
drag, startPoint x: 797, startPoint y: 57, endPoint x: 593, endPoint y: 56, distance: 204.4
click at [597, 57] on div "15/09/2025 12:00 AM - 15/09/2025 11:59 PM Filters ( 1 ) Views jan phizacklea Map" at bounding box center [532, 58] width 818 height 18
paste input "04341e96-c582-425f-861b-69d95e8e36c9"
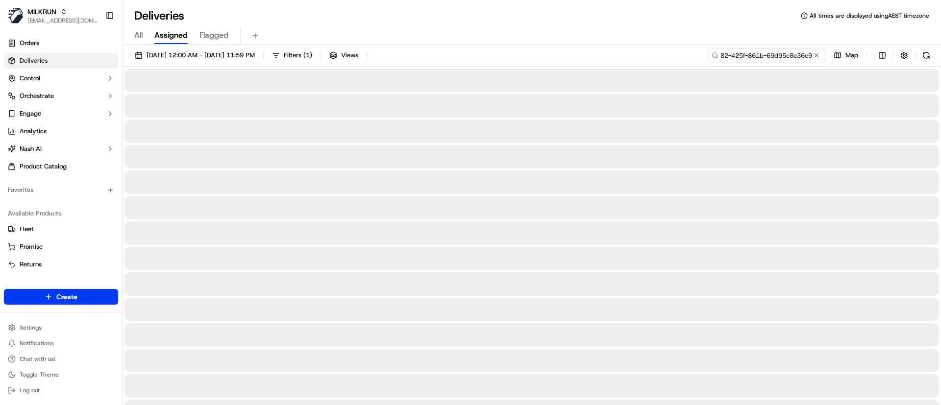
type input "04341e96-c582-425f-861b-69d95e8e36c9"
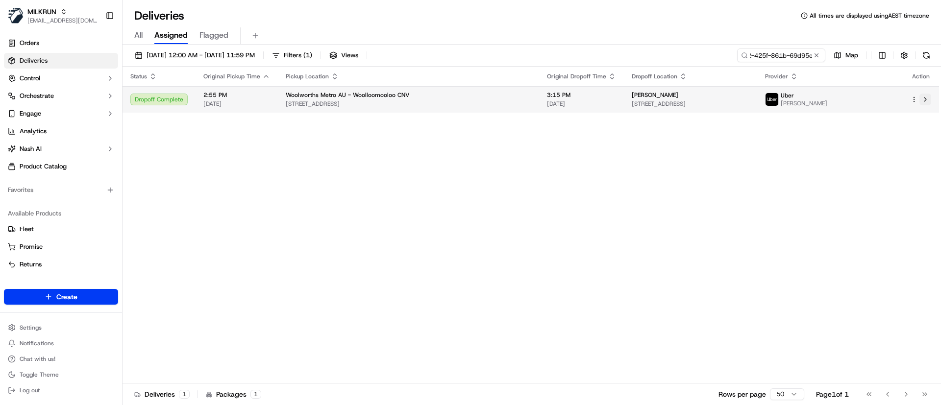
click at [924, 98] on button at bounding box center [925, 100] width 12 height 12
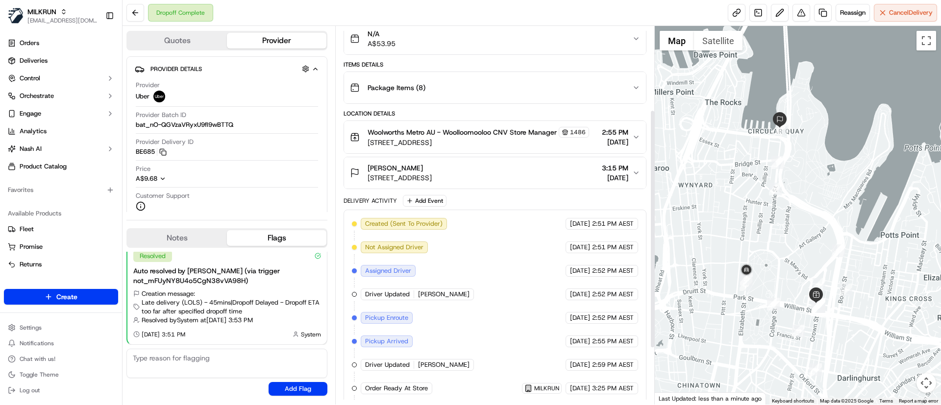
scroll to position [221, 0]
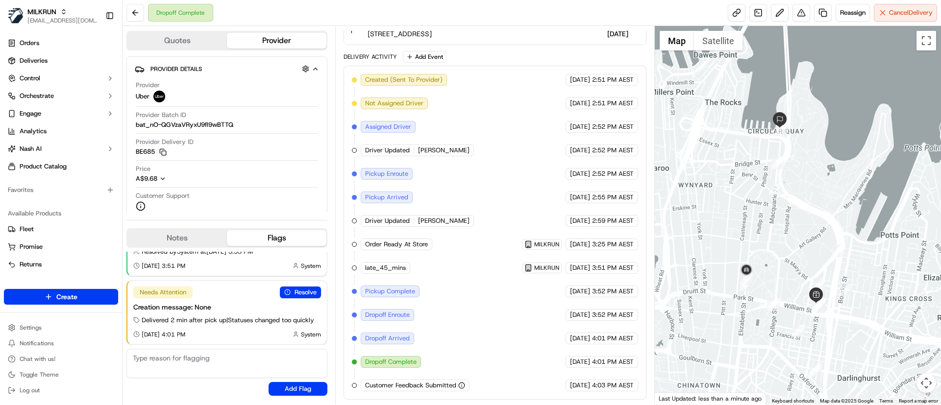
scroll to position [134, 0]
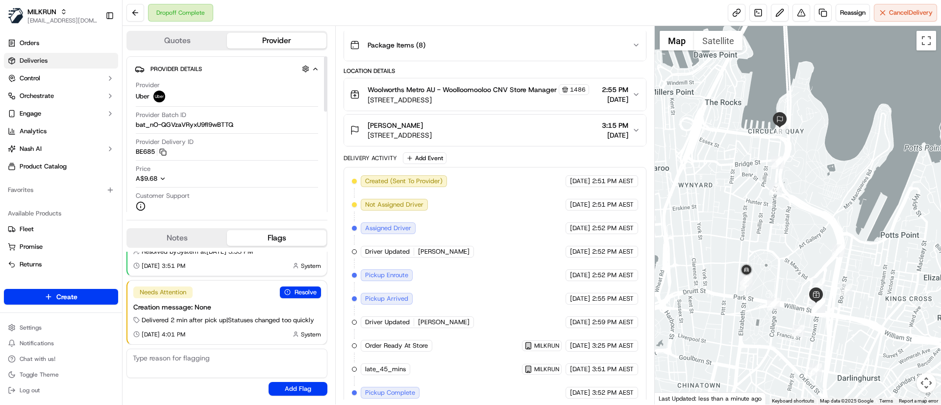
click at [47, 60] on span "Deliveries" at bounding box center [34, 60] width 28 height 9
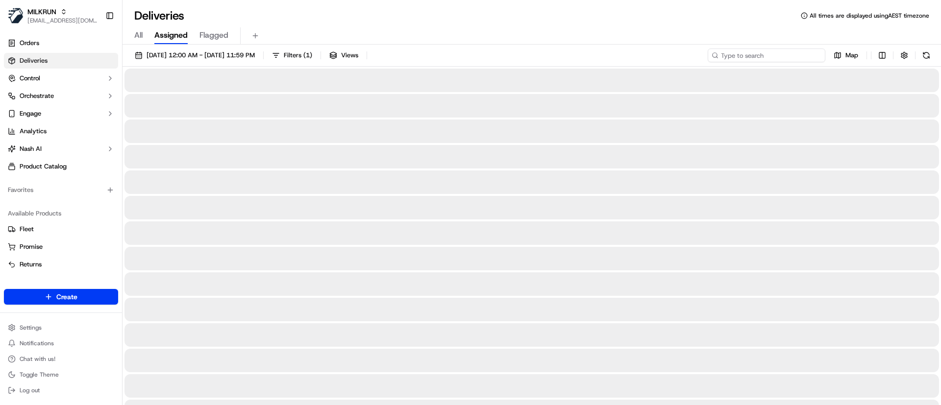
click at [767, 54] on input at bounding box center [767, 56] width 118 height 14
paste input "a808cce0-f3a3-4606-9f23-aac643a660e3"
type input "a808cce0-f3a3-4606-9f23-aac643a660e3"
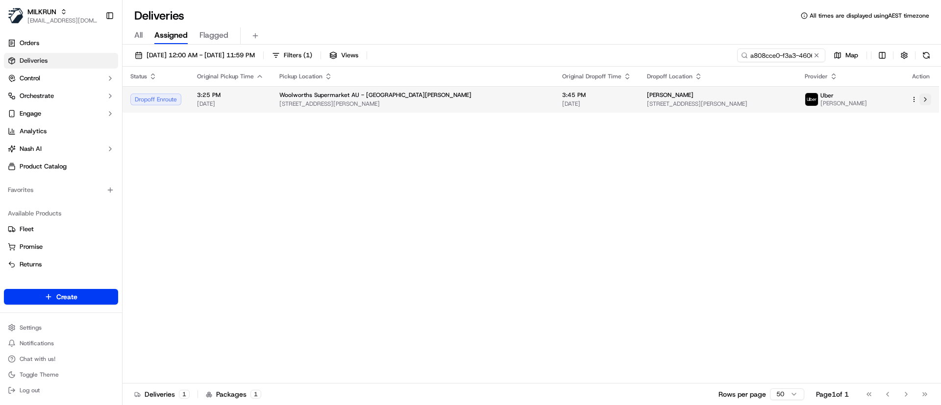
click at [928, 100] on button at bounding box center [925, 100] width 12 height 12
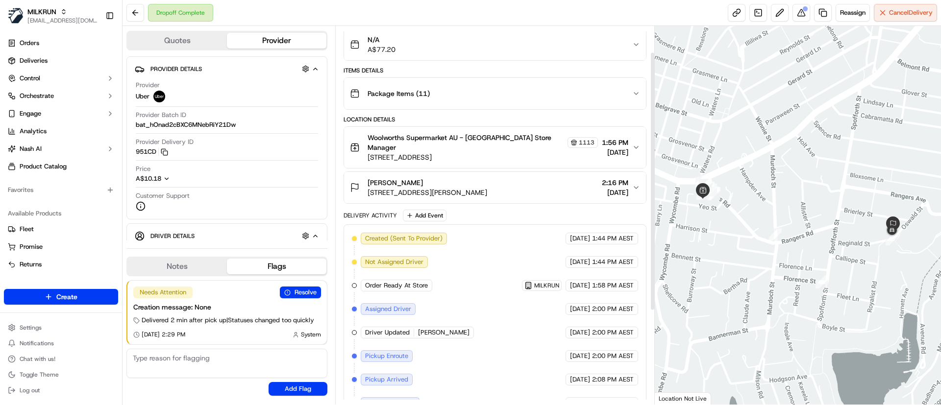
scroll to position [174, 0]
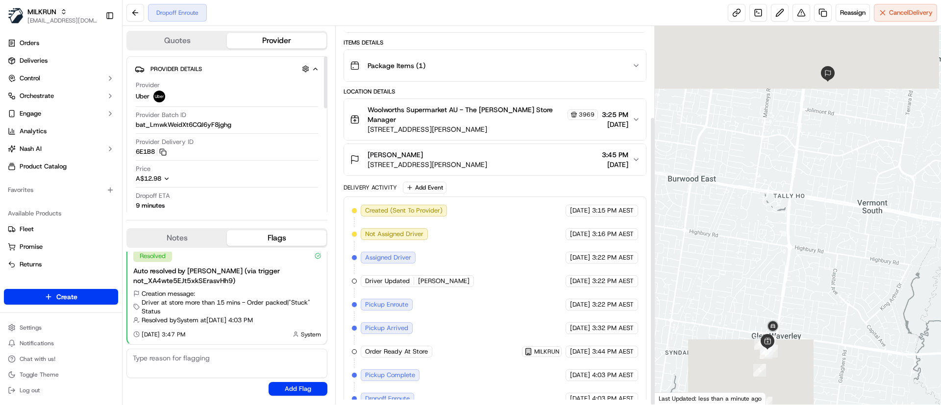
scroll to position [118, 0]
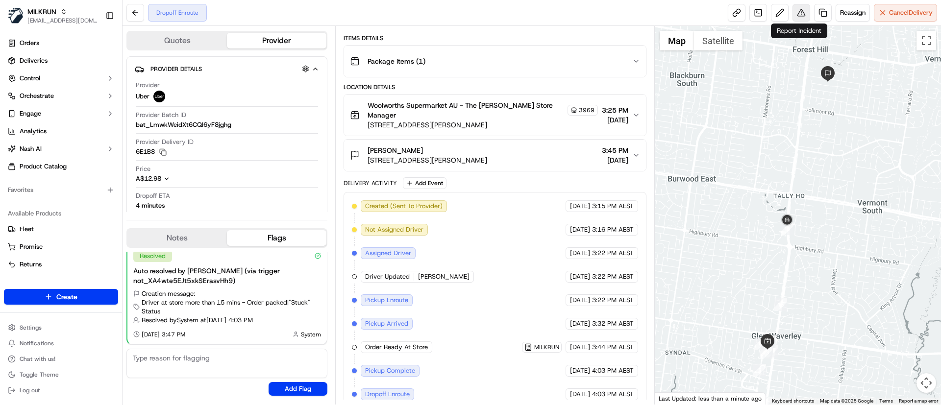
click at [797, 10] on button at bounding box center [801, 13] width 18 height 18
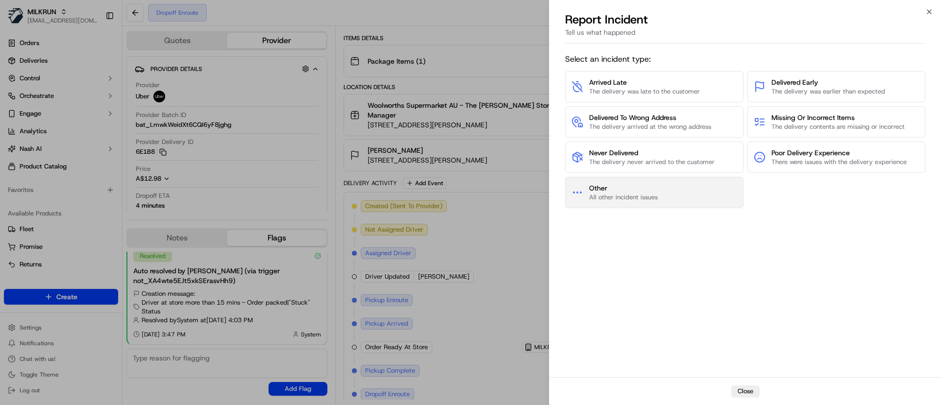
click at [625, 190] on span "Other" at bounding box center [623, 188] width 69 height 10
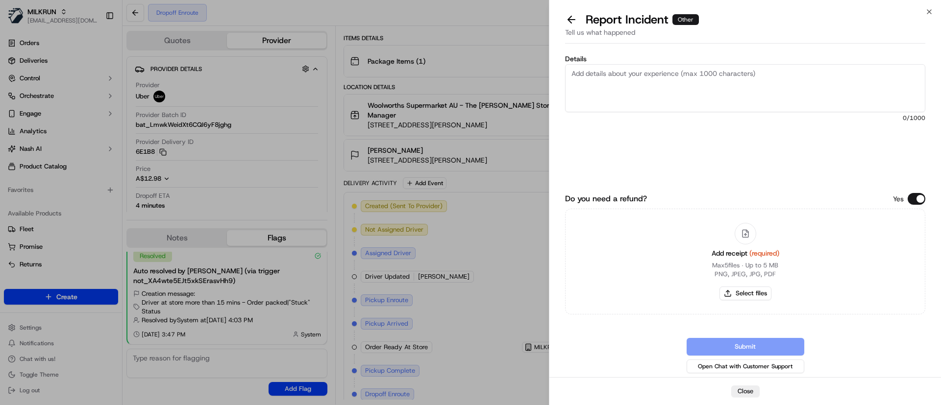
click at [619, 77] on textarea "Details" at bounding box center [745, 88] width 360 height 48
type textarea "H"
drag, startPoint x: 606, startPoint y: 100, endPoint x: 548, endPoint y: 72, distance: 63.8
click at [548, 72] on body "MILKRUN [EMAIL_ADDRESS][DOMAIN_NAME] Toggle Sidebar Orders Deliveries Control O…" at bounding box center [470, 202] width 941 height 405
click at [622, 93] on textarea "The store have called to rerpot this driver for abusive behavhoir and language …" at bounding box center [745, 88] width 360 height 48
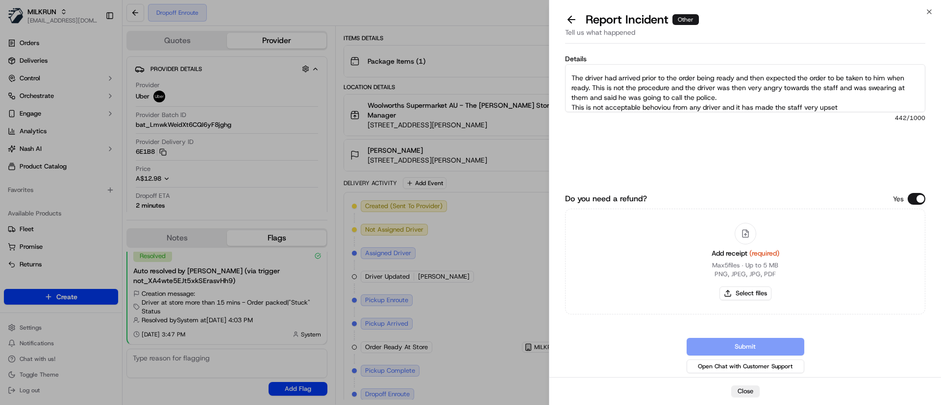
scroll to position [20, 0]
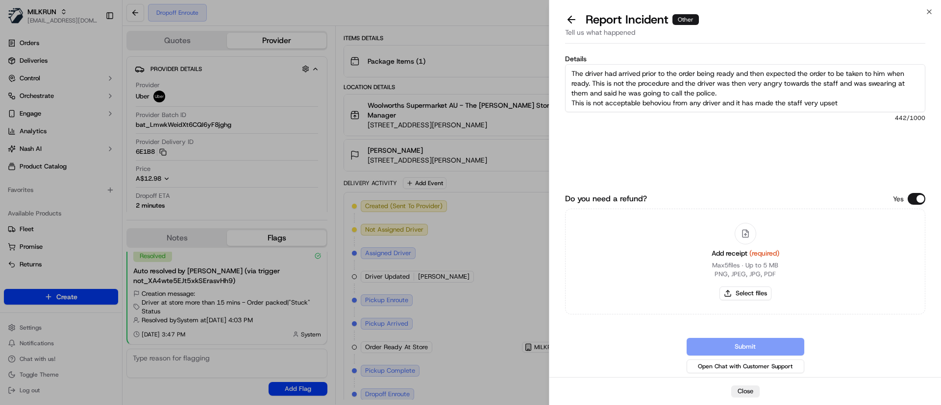
drag, startPoint x: 719, startPoint y: 107, endPoint x: 690, endPoint y: 102, distance: 29.7
click at [690, 102] on textarea "The store have called to rerpot this driver for abusive behavhoir and language …" at bounding box center [745, 88] width 360 height 48
drag, startPoint x: 783, startPoint y: 98, endPoint x: 788, endPoint y: 99, distance: 4.9
click at [784, 99] on textarea "The store have called to rerpot this driver for abusive behavhoir and language …" at bounding box center [745, 88] width 360 height 48
drag, startPoint x: 845, startPoint y: 102, endPoint x: 741, endPoint y: 105, distance: 104.4
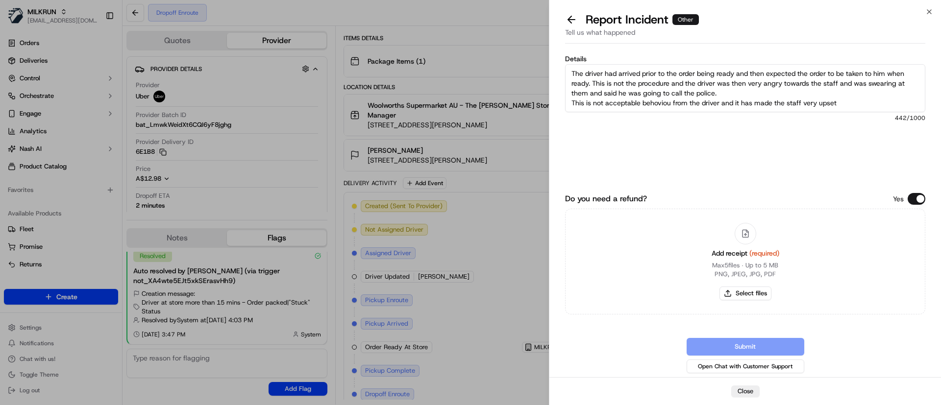
click at [741, 105] on textarea "The store have called to rerpot this driver for abusive behavhoir and language …" at bounding box center [745, 88] width 360 height 48
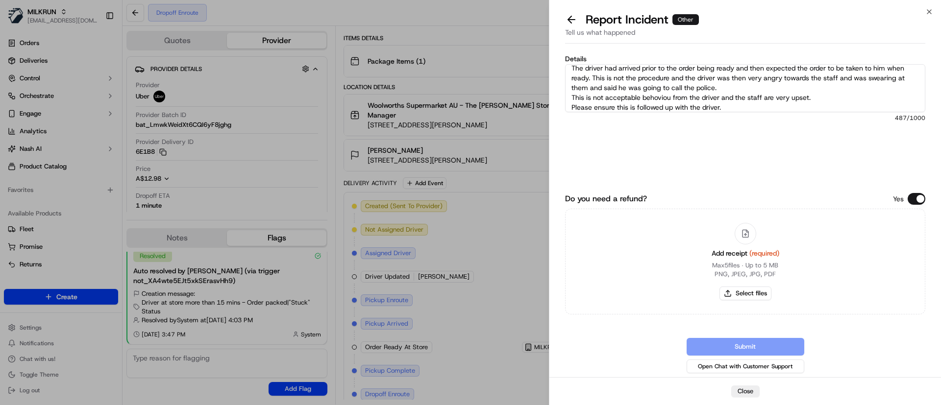
scroll to position [35, 0]
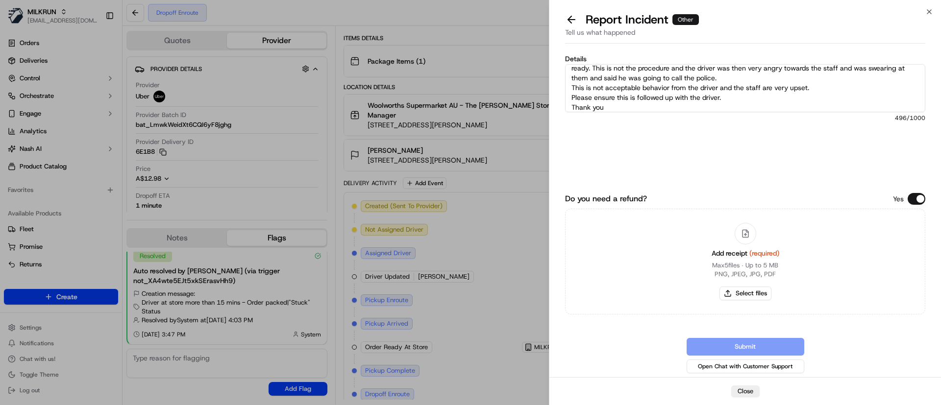
click at [665, 87] on textarea "The store have called to rerpot this driver for abusive behavhoir and language …" at bounding box center [745, 88] width 360 height 48
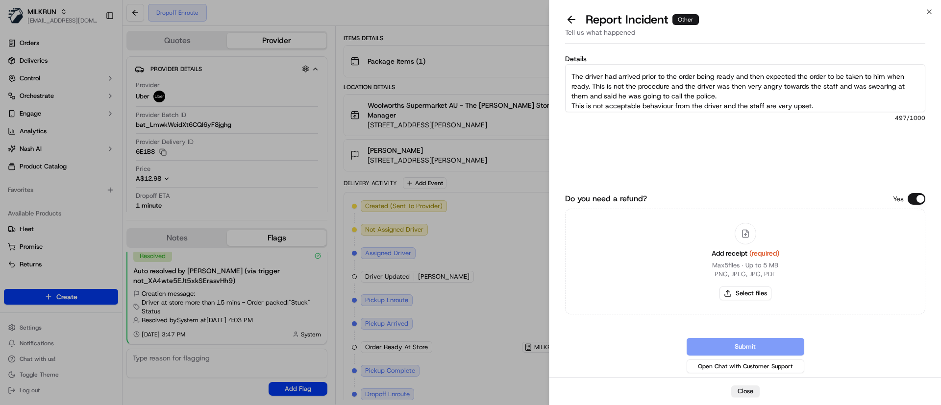
scroll to position [0, 0]
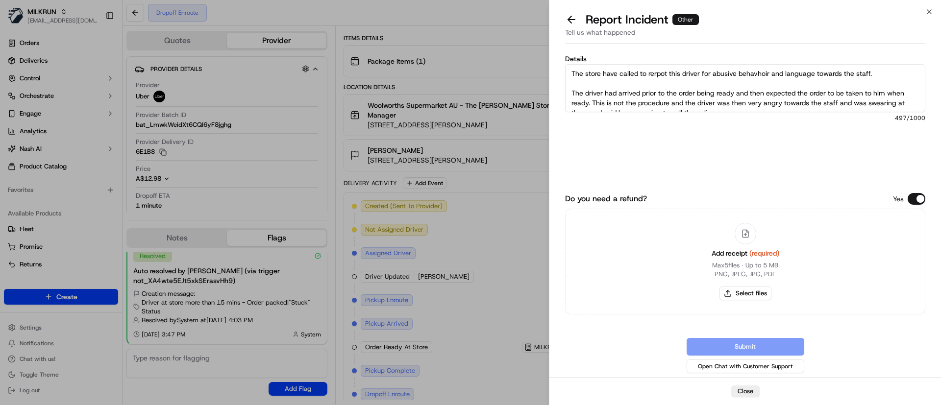
click at [675, 93] on textarea "The store have called to rerpot this driver for abusive behavhoir and language …" at bounding box center [745, 88] width 360 height 48
click at [694, 74] on textarea "The store have called to report this driver for abusive behavhoir and language …" at bounding box center [745, 88] width 360 height 48
click at [786, 71] on textarea "The store have called to report this driver for abusive behaviour and language …" at bounding box center [745, 88] width 360 height 48
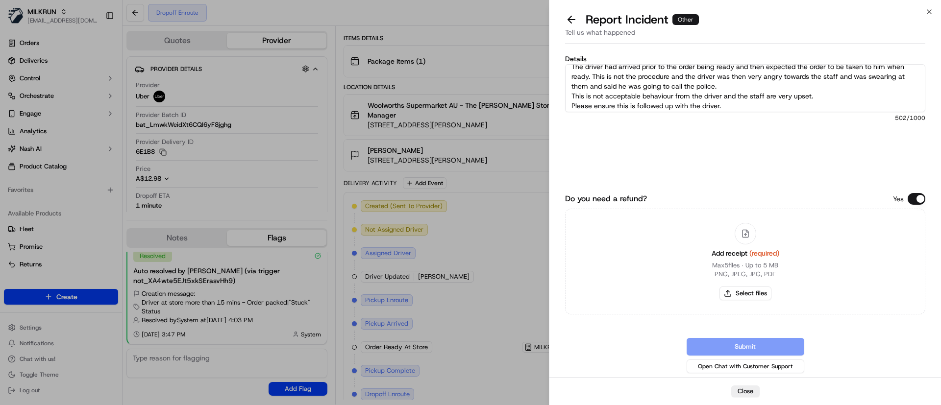
scroll to position [39, 0]
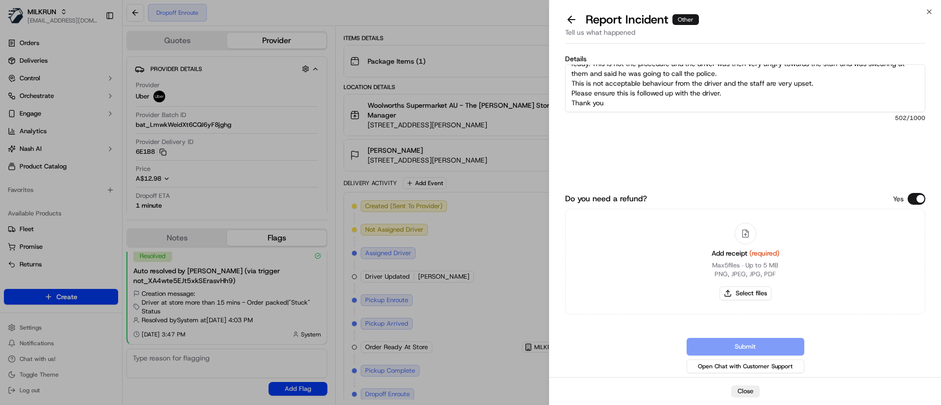
type textarea "The store have called to report this driver for abusive behaviour and foul lang…"
click at [911, 198] on button "Do you need a refund?" at bounding box center [917, 199] width 18 height 12
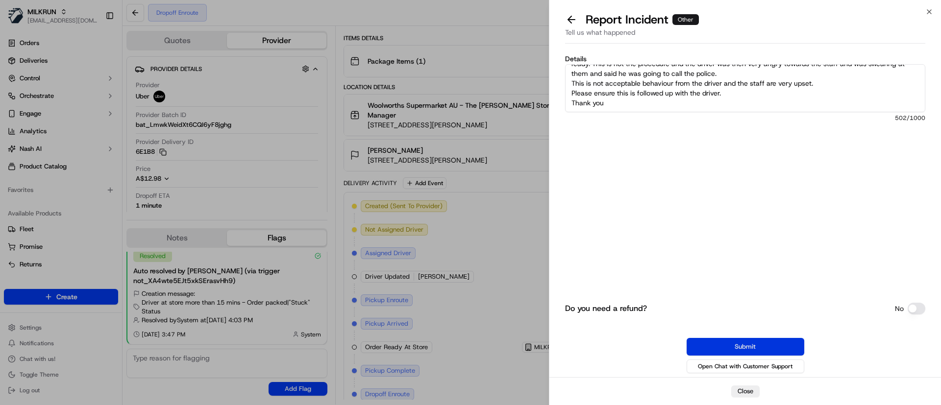
click at [761, 348] on button "Submit" at bounding box center [746, 347] width 118 height 18
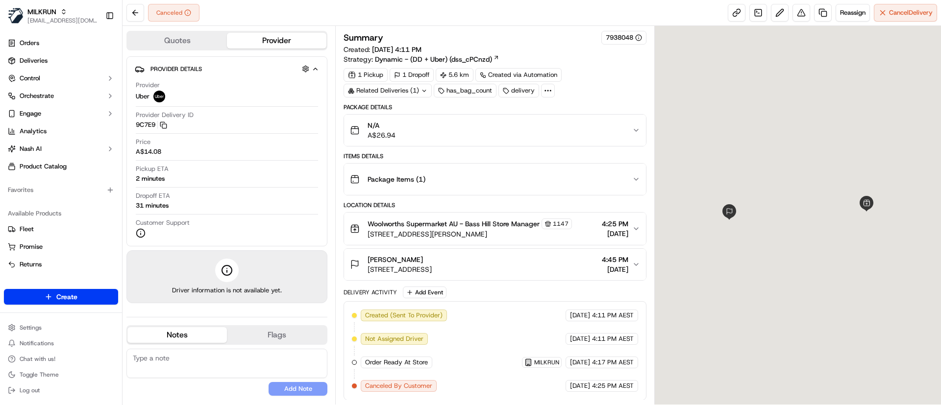
scroll to position [0, 0]
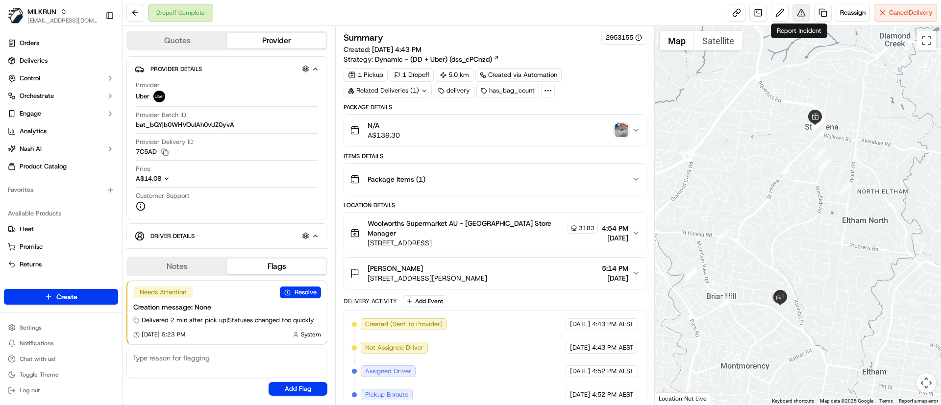
click at [800, 9] on button at bounding box center [801, 13] width 18 height 18
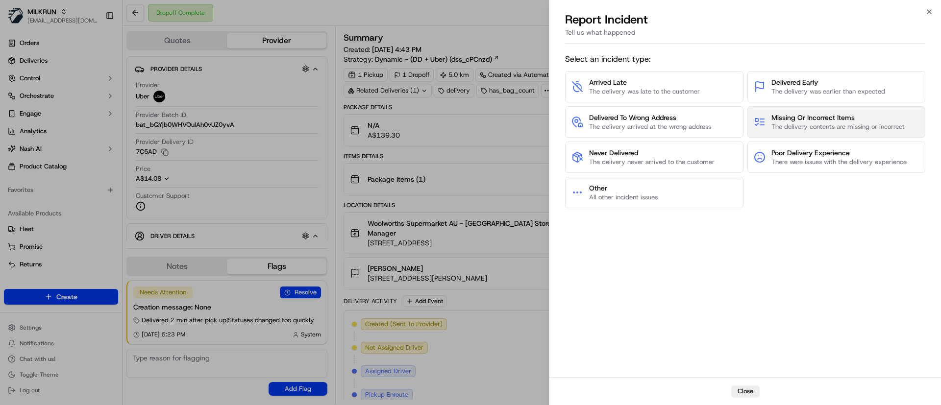
click at [796, 124] on span "The delivery contents are missing or incorrect" at bounding box center [837, 127] width 133 height 9
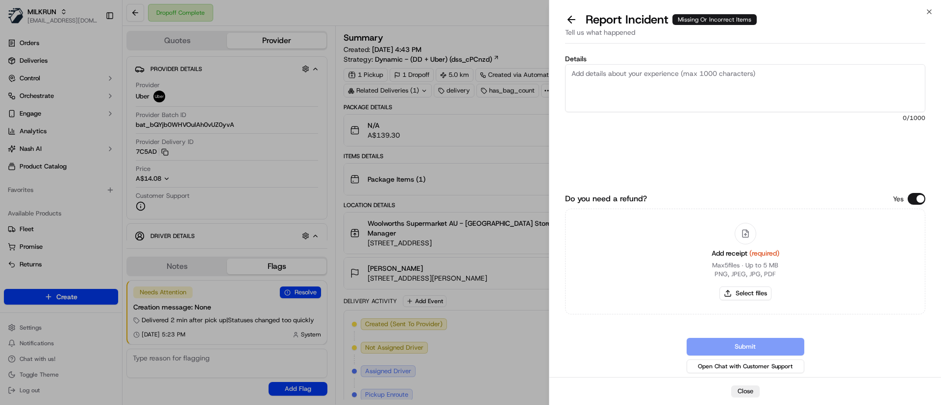
drag, startPoint x: 796, startPoint y: 124, endPoint x: 679, endPoint y: 108, distance: 117.6
click at [686, 100] on textarea "Details" at bounding box center [745, 88] width 360 height 48
paste textarea "Missing Items 1. Vitasoy Almond Milk Unsweetened Almond Milk 1L x 2 = $8.8 2. L…"
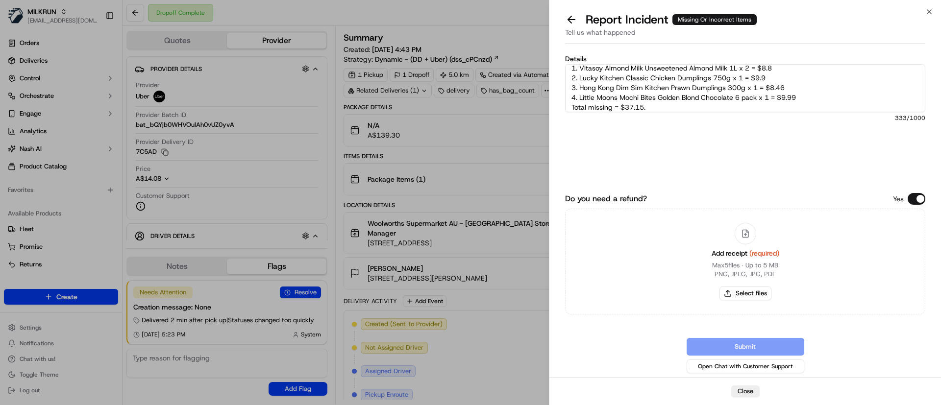
scroll to position [54, 0]
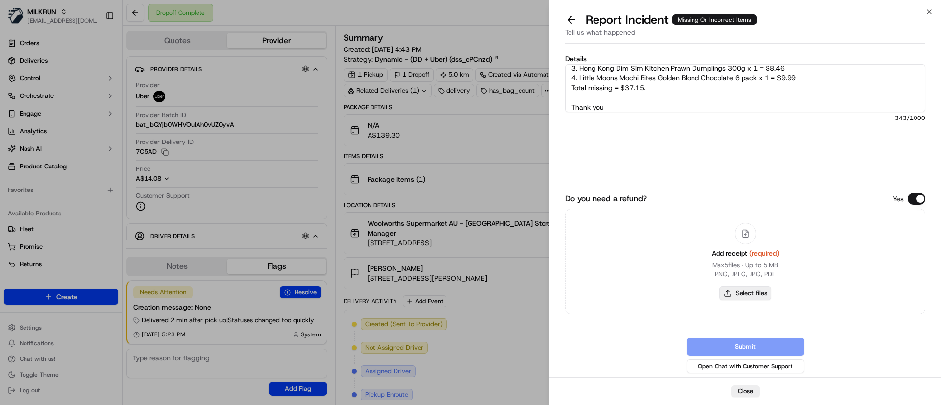
type textarea "Custoemr was missing the following items: Missing Items 1. Vitasoy Almond Milk …"
click at [760, 290] on button "Select files" at bounding box center [745, 294] width 52 height 14
type input "C:\fakepath\Screenshot_15-9-2025_16852_Zoe rowley.jpeg"
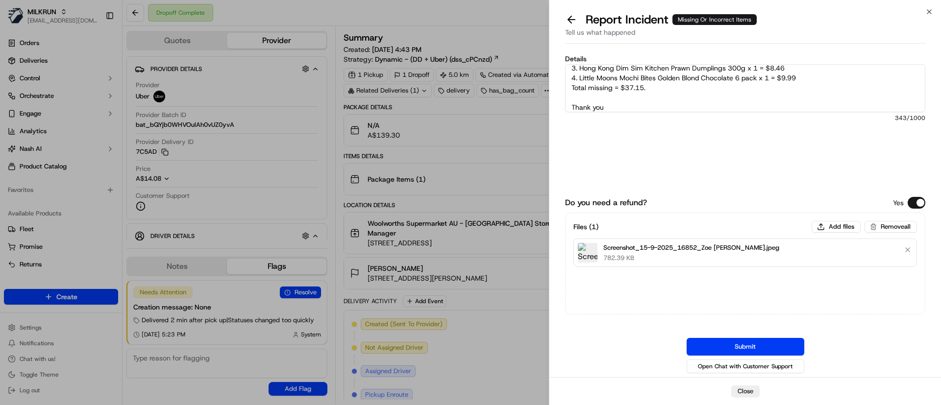
click at [759, 91] on textarea "Custoemr was missing the following items: Missing Items 1. Vitasoy Almond Milk …" at bounding box center [745, 88] width 360 height 48
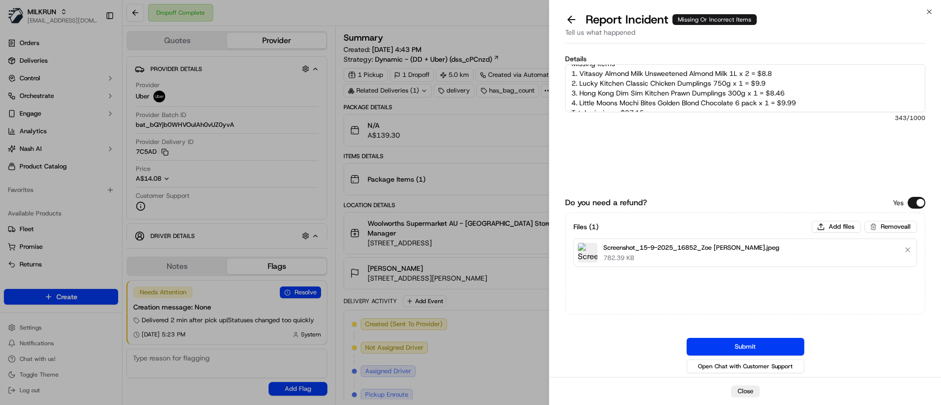
scroll to position [0, 0]
drag, startPoint x: 603, startPoint y: 88, endPoint x: 537, endPoint y: 89, distance: 66.2
click at [537, 89] on body "MILKRUN psteele@woolworths.com.au Toggle Sidebar Orders Deliveries Control Orch…" at bounding box center [470, 202] width 941 height 405
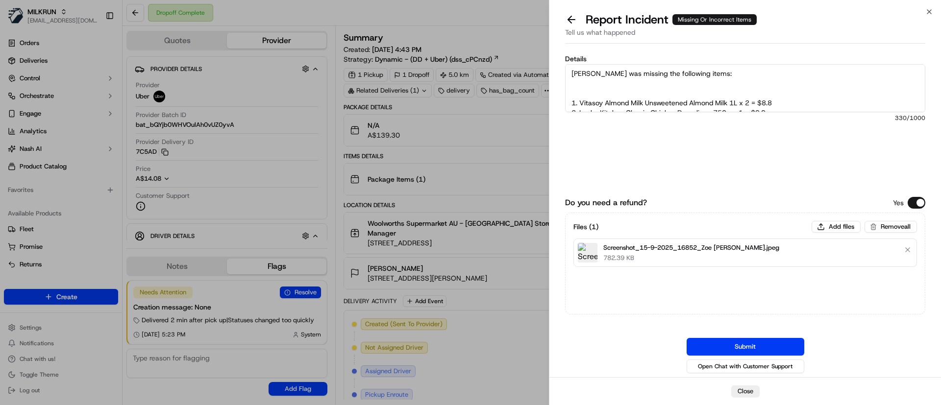
click at [583, 71] on textarea "Custoemr was missing the following items: 1. Vitasoy Almond Milk Unsweetened Al…" at bounding box center [745, 88] width 360 height 48
click at [607, 90] on textarea "Customer was missing the following items: 1. Vitasoy Almond Milk Unsweetened Al…" at bounding box center [745, 88] width 360 height 48
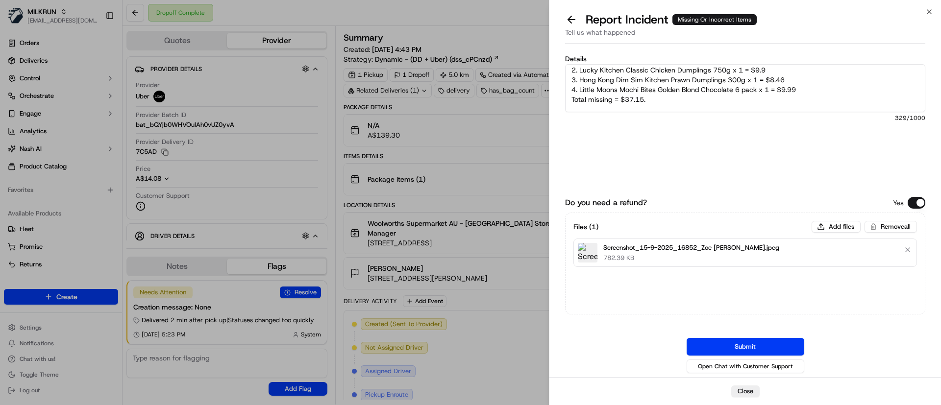
scroll to position [49, 0]
type textarea "Customer was missing the following items: 1. Vitasoy Almond Milk Unsweetened Al…"
click at [727, 187] on div "Details Customer was missing the following items: 1. Vitasoy Almond Milk Unswee…" at bounding box center [745, 212] width 360 height 326
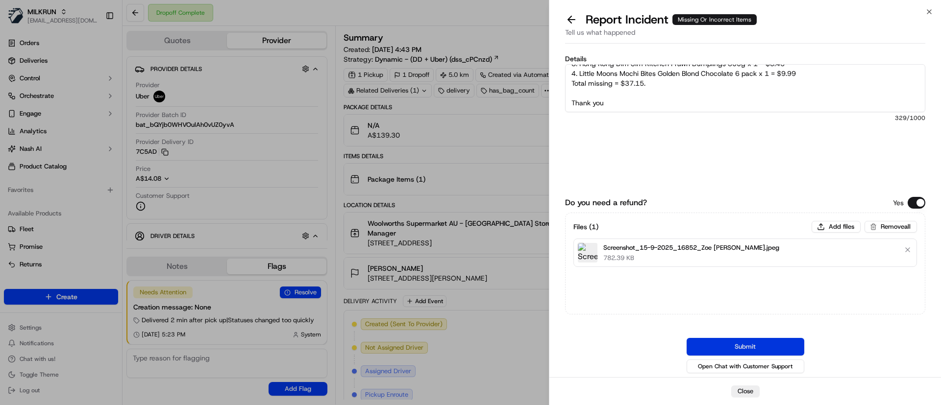
click at [751, 343] on button "Submit" at bounding box center [746, 347] width 118 height 18
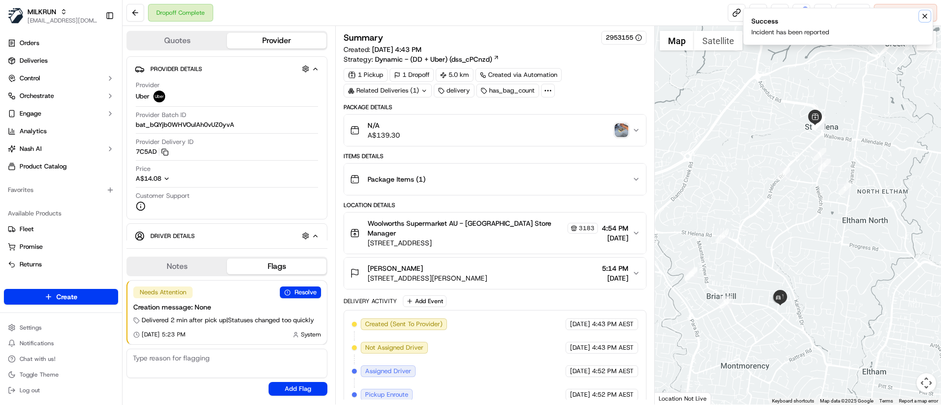
click at [923, 15] on icon "Notifications (F8)" at bounding box center [925, 16] width 8 height 8
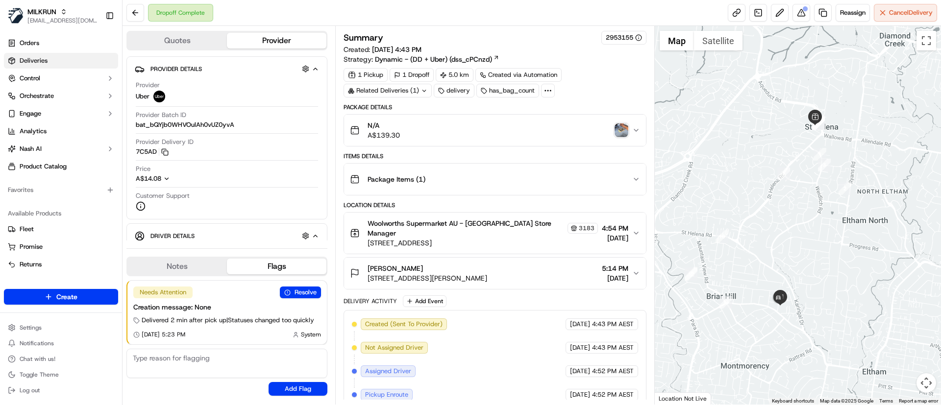
click at [49, 62] on link "Deliveries" at bounding box center [61, 61] width 114 height 16
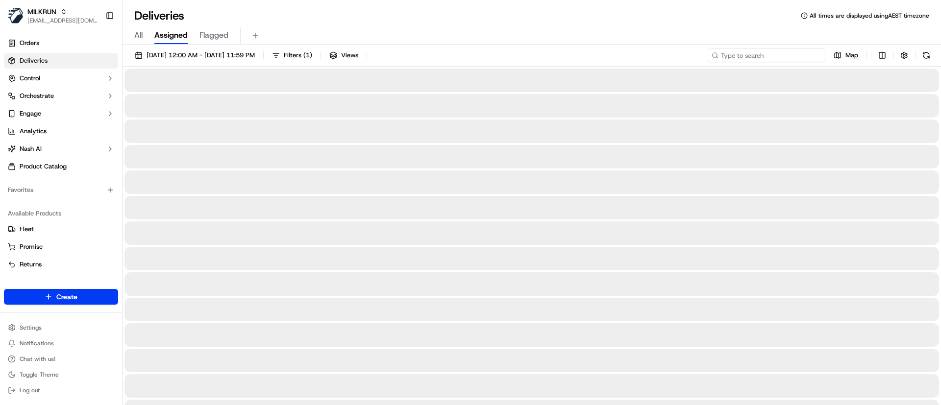
click at [763, 50] on input at bounding box center [767, 56] width 118 height 14
paste input "magalie diop"
type input "magalie diop"
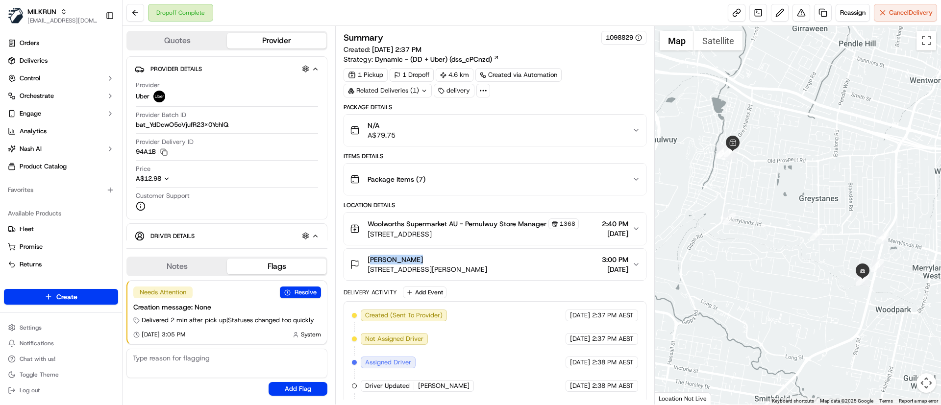
drag, startPoint x: 433, startPoint y: 259, endPoint x: 365, endPoint y: 259, distance: 67.6
click at [366, 259] on div "[PERSON_NAME] [STREET_ADDRESS][PERSON_NAME]" at bounding box center [418, 265] width 137 height 20
copy span "[PERSON_NAME]"
click at [47, 61] on span "Deliveries" at bounding box center [34, 60] width 28 height 9
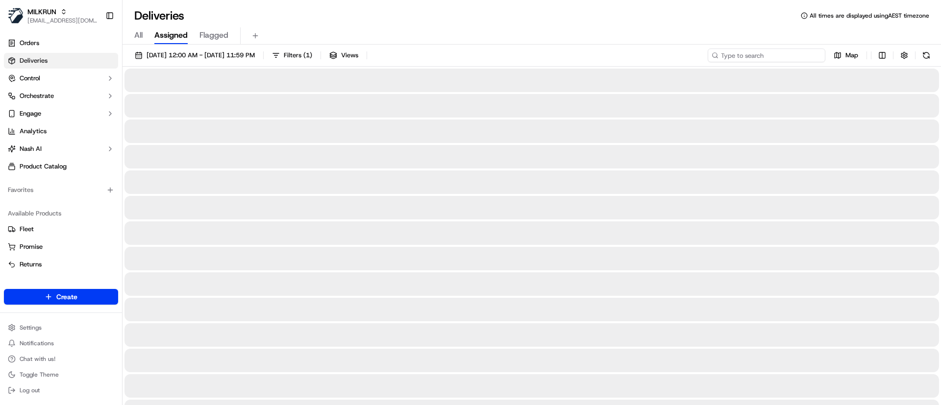
click at [764, 58] on input at bounding box center [767, 56] width 118 height 14
paste input "[PERSON_NAME]"
type input "[PERSON_NAME]"
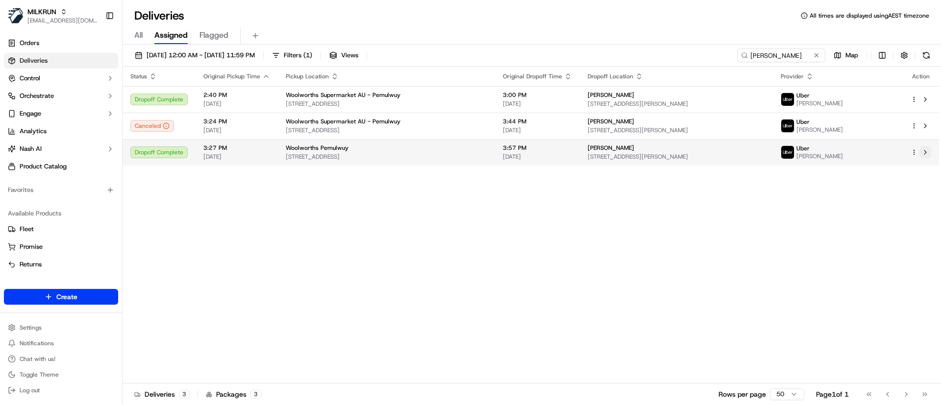
click at [927, 154] on button at bounding box center [925, 153] width 12 height 12
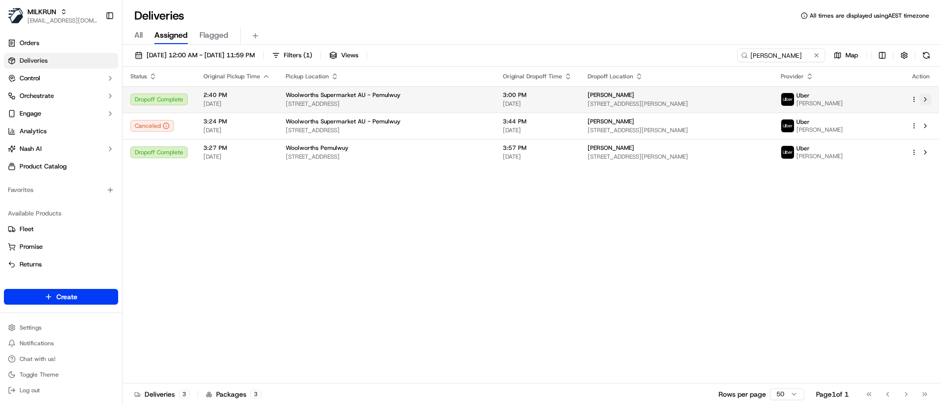
click at [928, 96] on button at bounding box center [925, 100] width 12 height 12
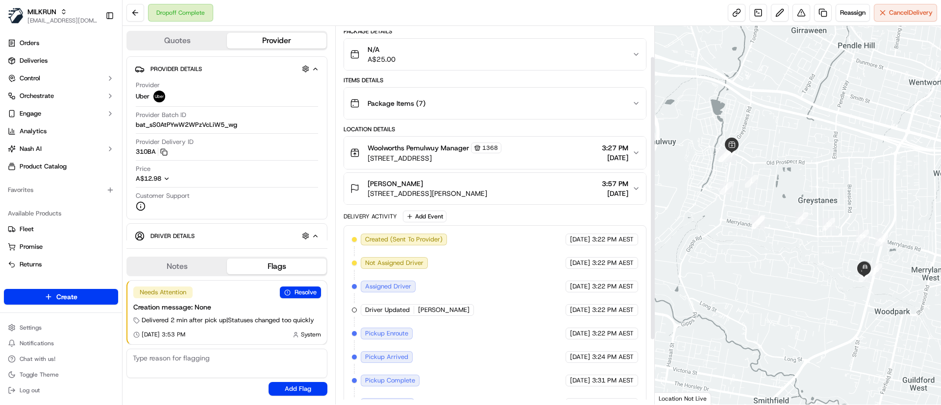
scroll to position [126, 0]
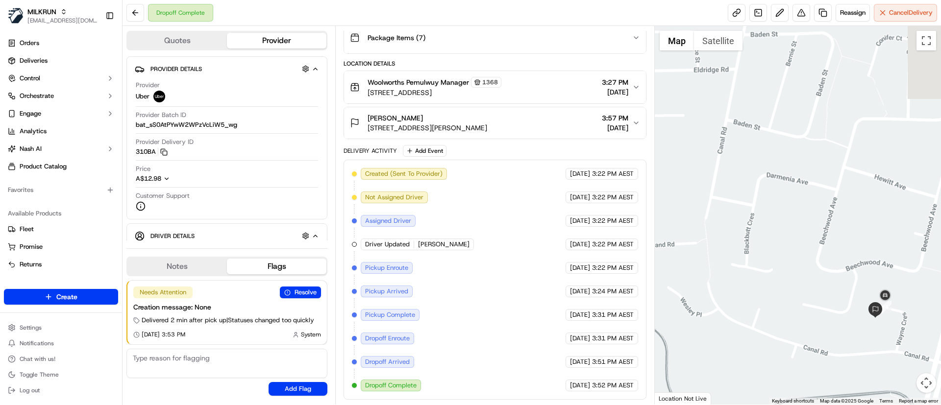
drag, startPoint x: 940, startPoint y: 315, endPoint x: 890, endPoint y: 313, distance: 50.5
click at [890, 313] on div "Status : Dropoff Arrived Date : 09/15/2025 03:52 PM" at bounding box center [798, 215] width 287 height 379
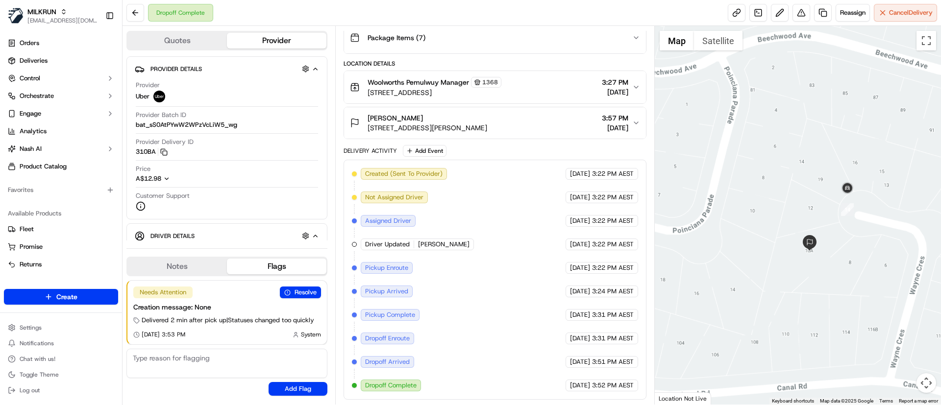
drag, startPoint x: 767, startPoint y: 281, endPoint x: 742, endPoint y: 132, distance: 151.1
click at [742, 132] on div at bounding box center [798, 215] width 287 height 379
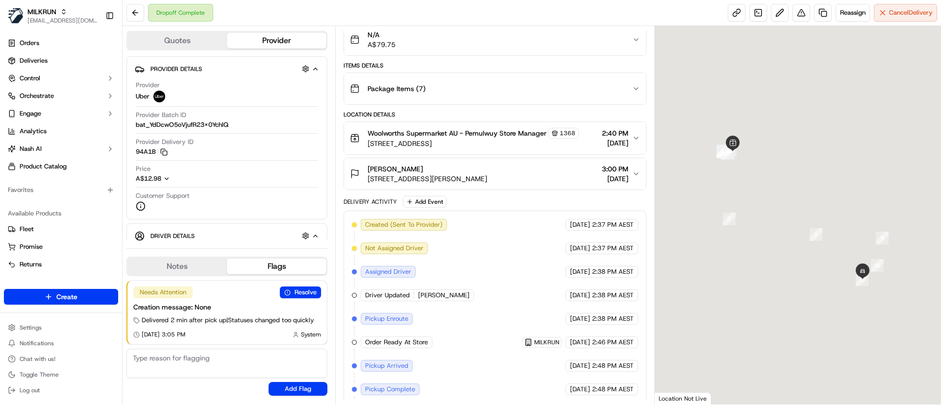
scroll to position [189, 0]
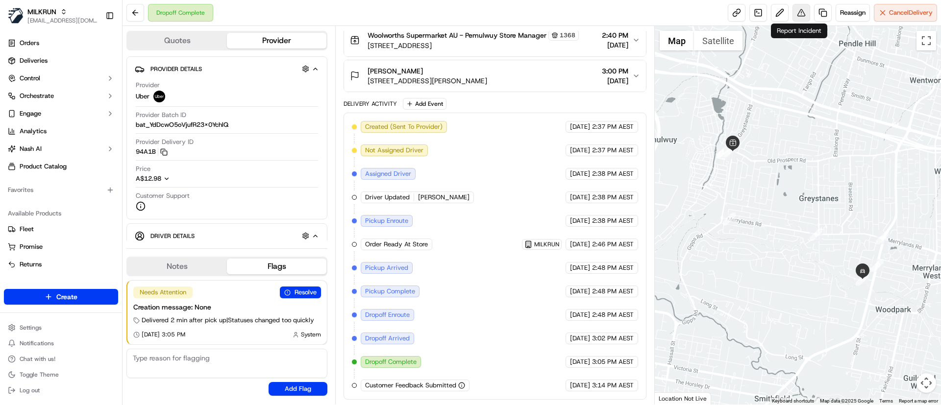
click at [802, 13] on button at bounding box center [801, 13] width 18 height 18
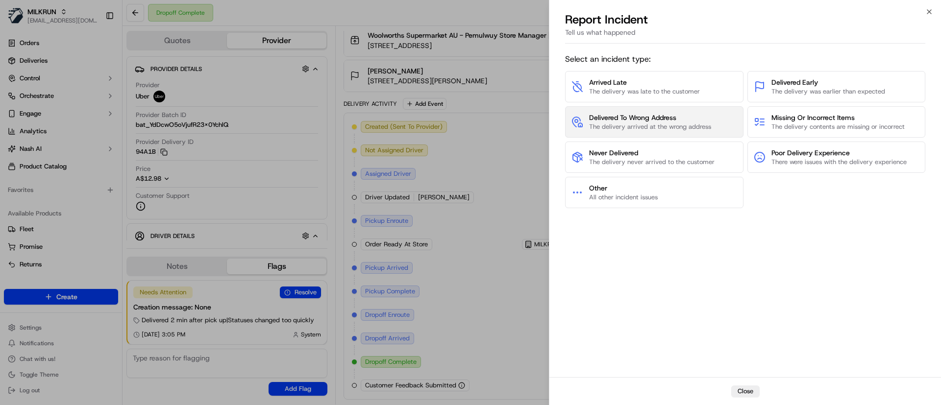
click at [620, 117] on span "Delivered To Wrong Address" at bounding box center [650, 118] width 122 height 10
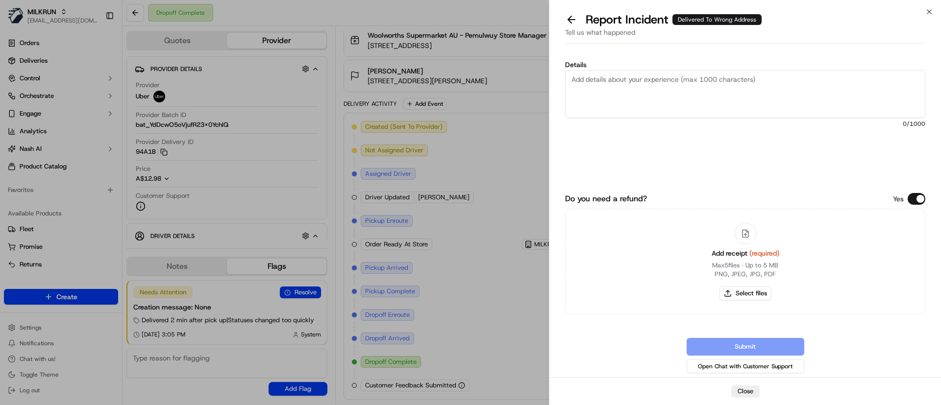
drag, startPoint x: 676, startPoint y: 82, endPoint x: 635, endPoint y: 111, distance: 49.9
click at [675, 82] on textarea "Details" at bounding box center [745, 94] width 360 height 48
type textarea "Customer confirmed order not received, driver stopped at incorrect address. Ple…"
click at [759, 292] on button "Select files" at bounding box center [745, 294] width 52 height 14
type input "C:\fakepath\Screenshot_15-9-2025_165035_Mary Mouawad.jpeg"
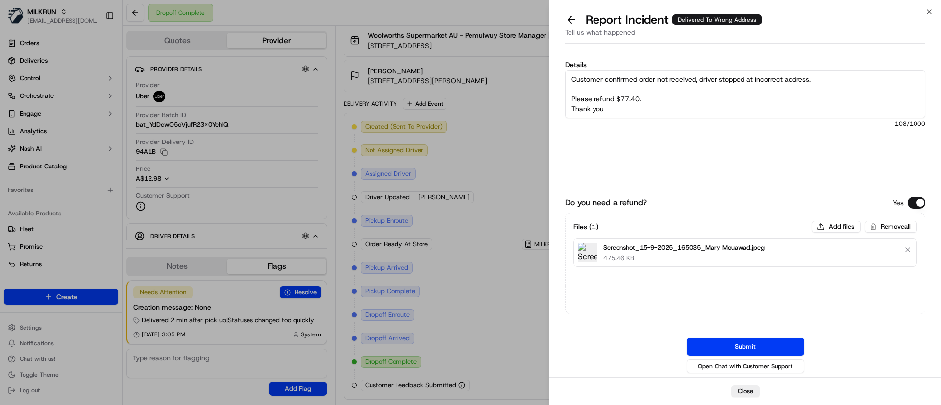
click at [749, 350] on button "Submit" at bounding box center [746, 347] width 118 height 18
